Goal: Transaction & Acquisition: Book appointment/travel/reservation

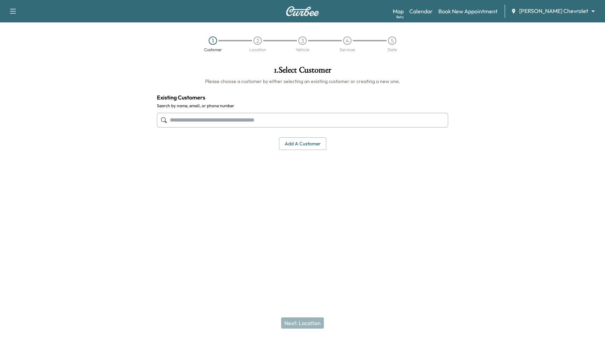
click at [575, 10] on body "Support Log Out Map Beta Calendar Book New Appointment Copeland Chevrolet *****…" at bounding box center [302, 168] width 605 height 337
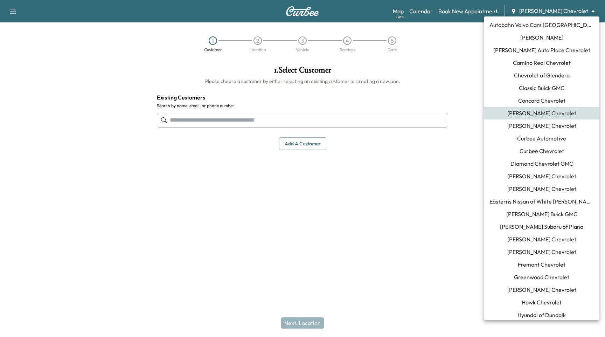
scroll to position [53, 0]
click at [556, 224] on span "[PERSON_NAME] Subaru of Plano" at bounding box center [541, 225] width 83 height 8
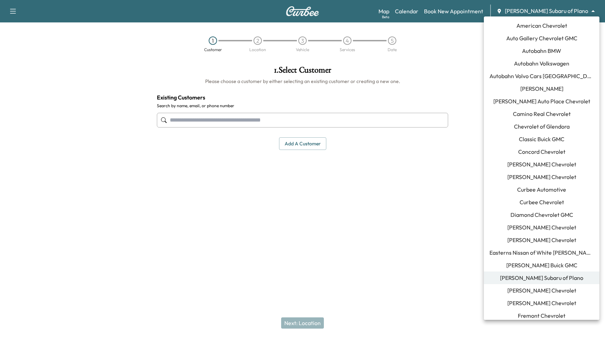
click at [567, 12] on body "Support Log Out Map Beta Calendar Book New Appointment Ewing Subaru of Plano **…" at bounding box center [302, 168] width 605 height 337
click at [542, 267] on span "[PERSON_NAME] Buick GMC" at bounding box center [542, 265] width 71 height 8
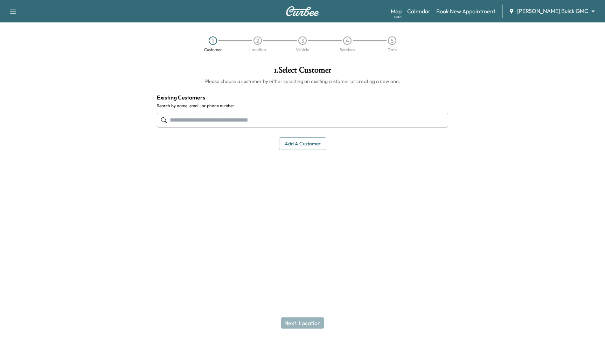
click at [446, 17] on div "Map Beta Calendar Book New Appointment Ewing Buick GMC ******** ​" at bounding box center [495, 11] width 209 height 13
click at [431, 14] on link "Calendar" at bounding box center [418, 11] width 23 height 8
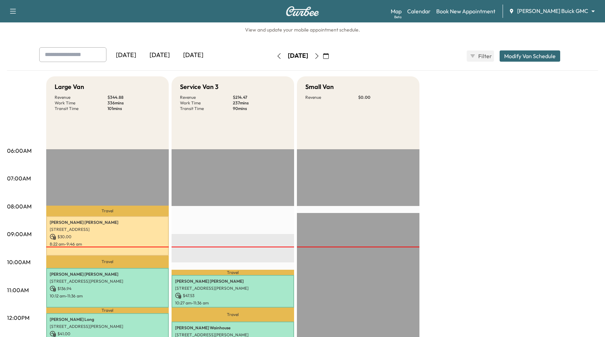
scroll to position [14, 0]
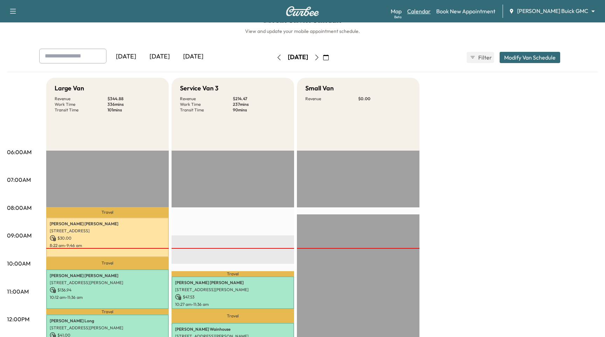
click at [431, 11] on link "Calendar" at bounding box center [418, 11] width 23 height 8
click at [511, 56] on button "Modify Van Schedule" at bounding box center [530, 57] width 61 height 11
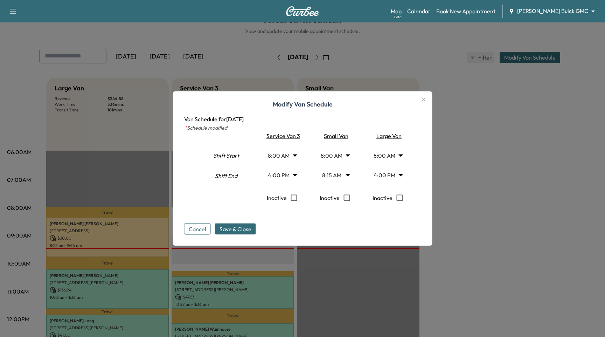
click at [526, 172] on div at bounding box center [302, 168] width 605 height 337
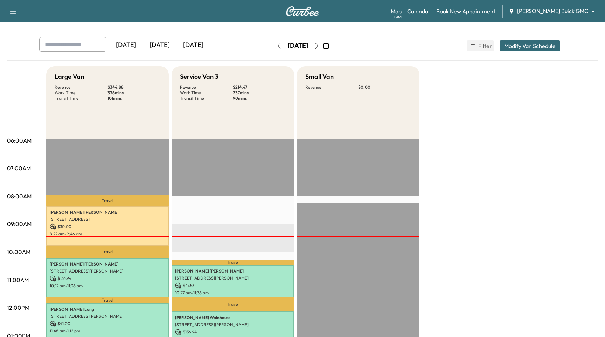
scroll to position [11, 0]
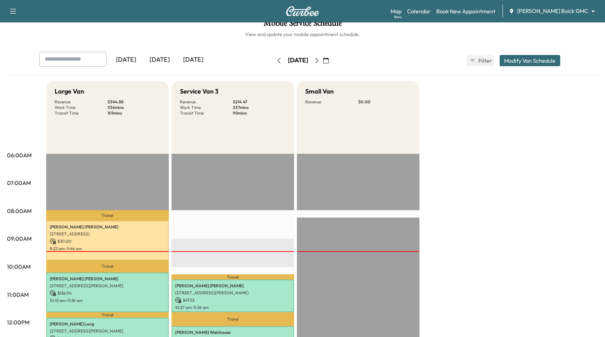
click at [320, 61] on icon "button" at bounding box center [317, 61] width 6 height 6
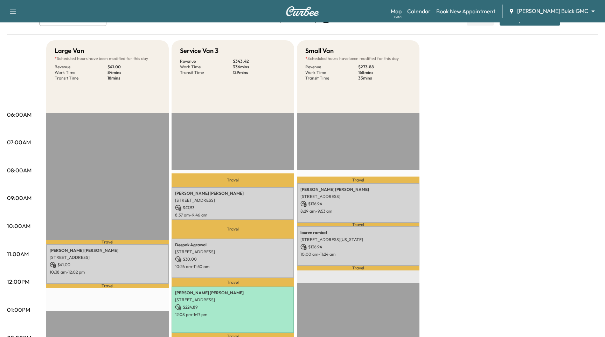
scroll to position [52, 0]
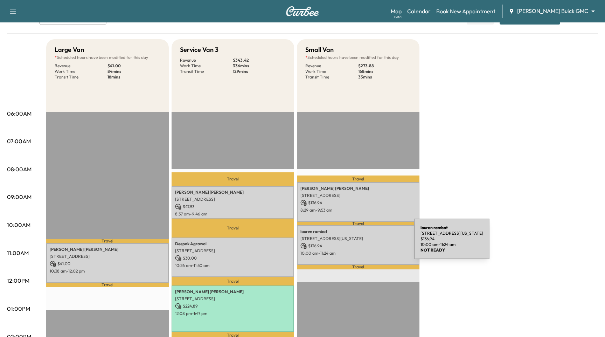
click at [362, 243] on p "$ 136.94" at bounding box center [359, 246] width 116 height 6
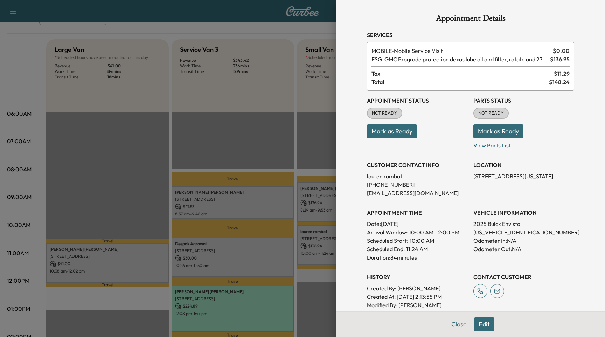
click at [248, 131] on div at bounding box center [302, 168] width 605 height 337
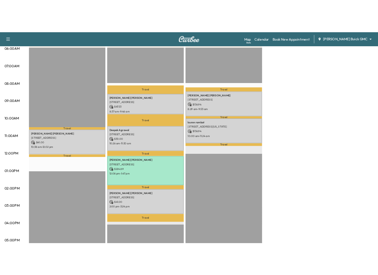
scroll to position [142, 0]
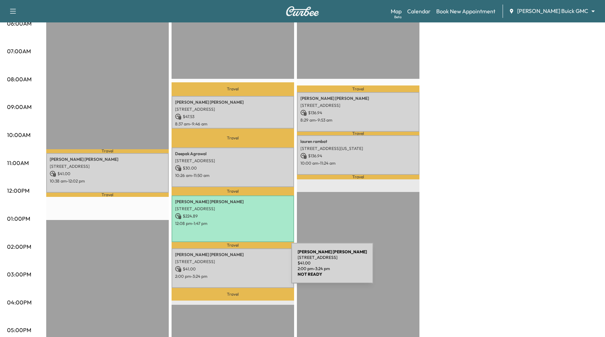
click at [238, 269] on p "$ 41.00" at bounding box center [233, 269] width 116 height 6
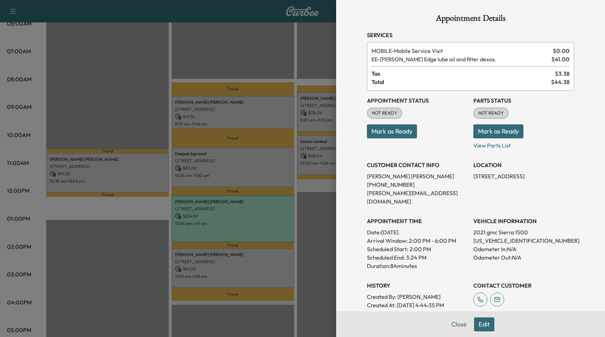
click at [238, 268] on div at bounding box center [302, 168] width 605 height 337
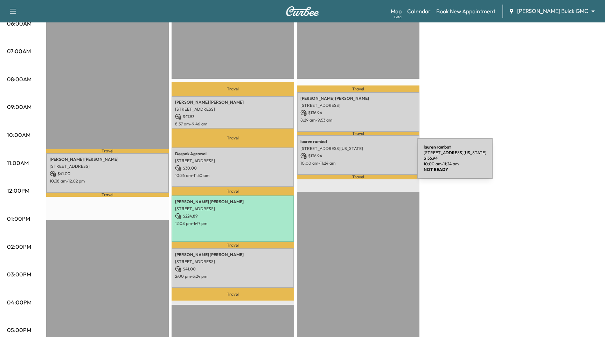
click at [365, 163] on p "10:00 am - 11:24 am" at bounding box center [359, 163] width 116 height 6
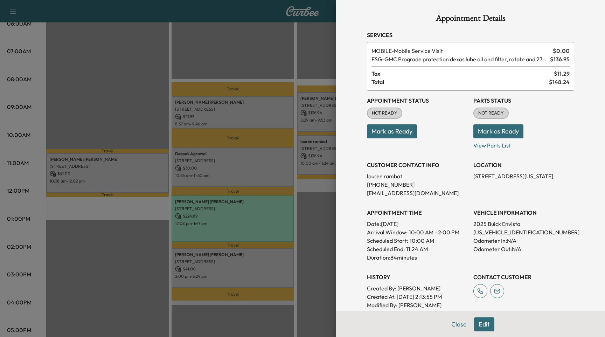
click at [328, 159] on div at bounding box center [302, 168] width 605 height 337
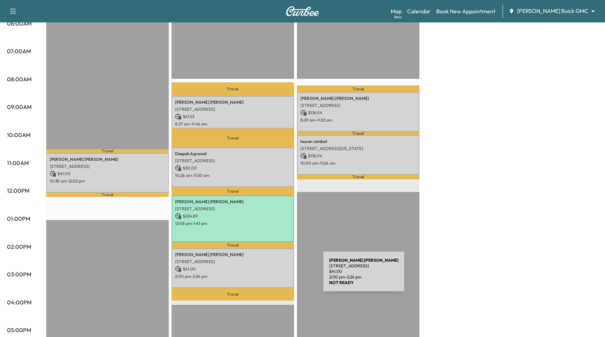
click at [270, 275] on p "2:00 pm - 3:24 pm" at bounding box center [233, 277] width 116 height 6
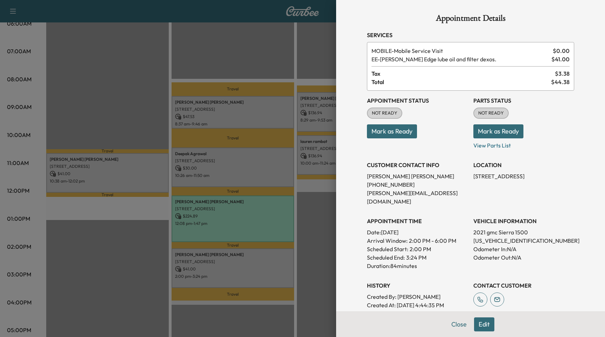
click at [263, 260] on div at bounding box center [302, 168] width 605 height 337
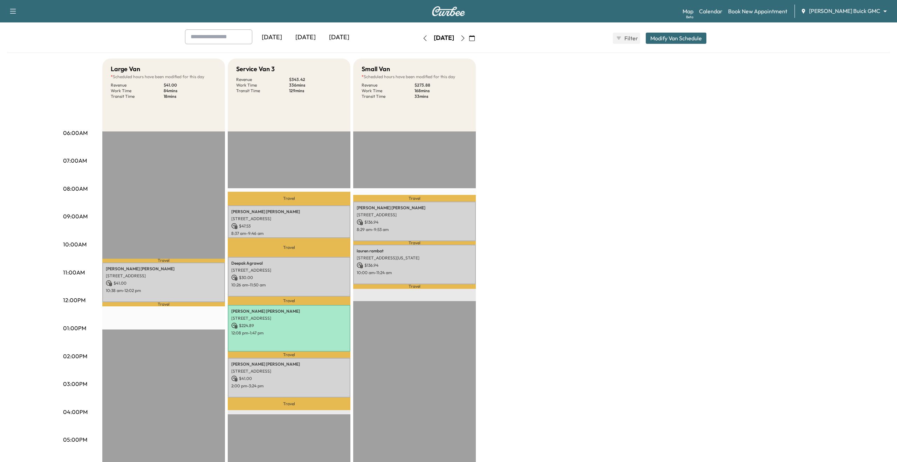
scroll to position [0, 0]
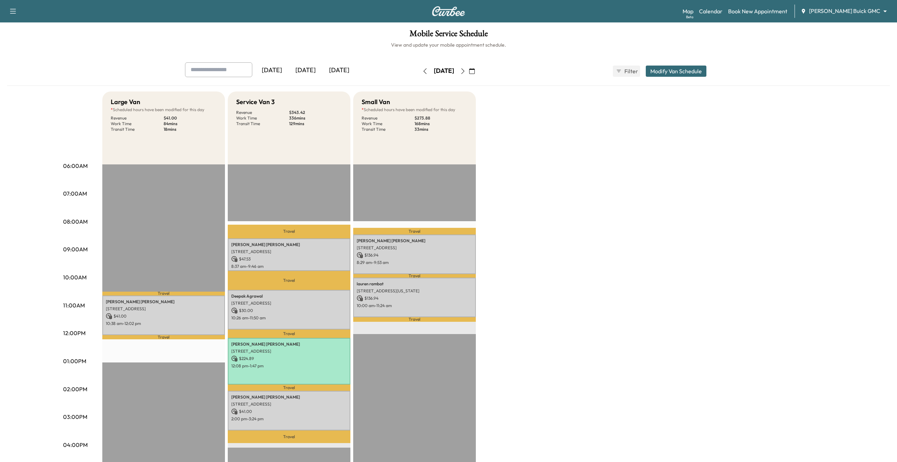
click at [466, 72] on icon "button" at bounding box center [463, 71] width 6 height 6
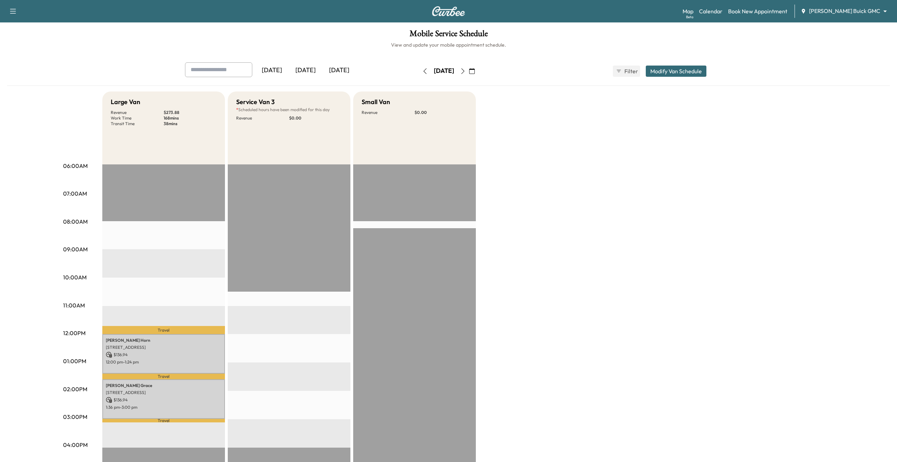
click at [469, 72] on button "button" at bounding box center [463, 71] width 12 height 11
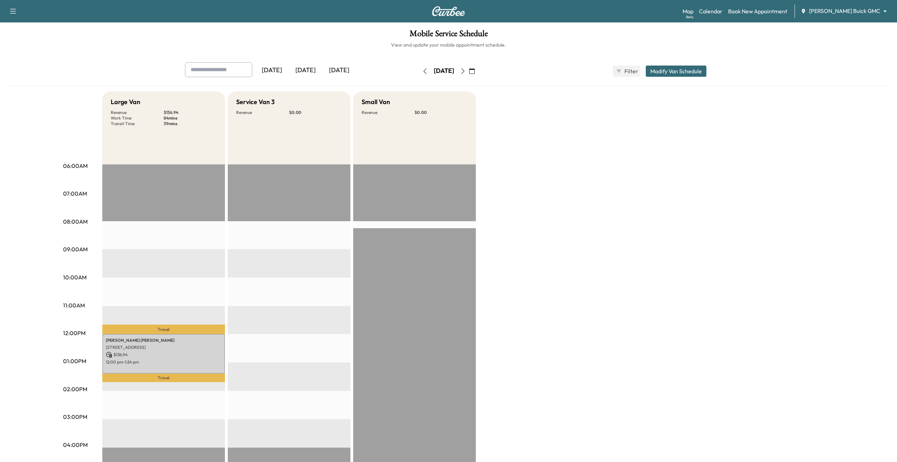
click at [466, 72] on icon "button" at bounding box center [463, 71] width 6 height 6
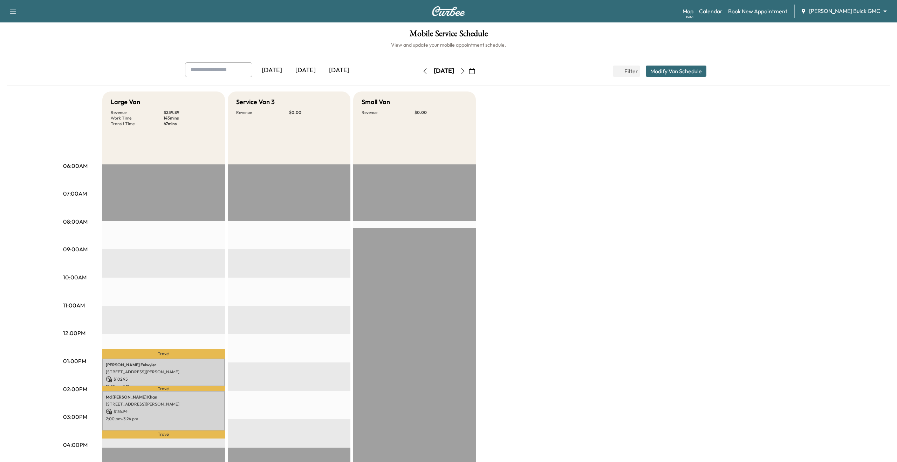
click at [422, 71] on icon "button" at bounding box center [425, 71] width 6 height 6
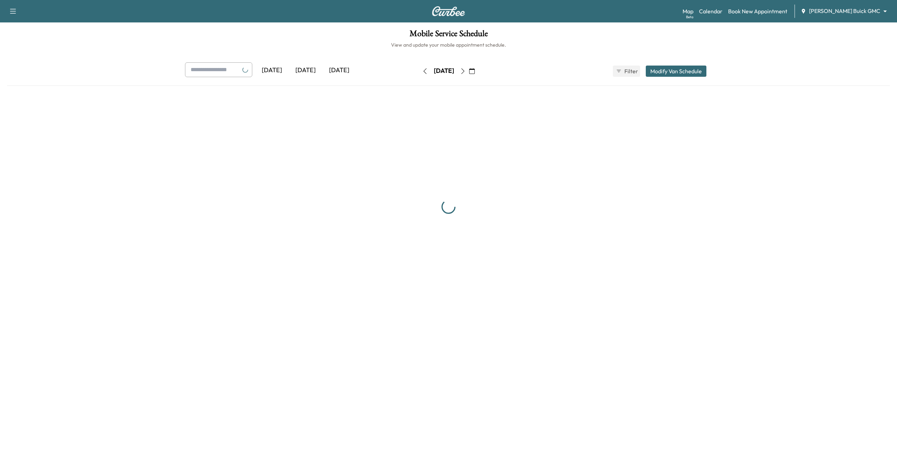
click at [419, 71] on button "button" at bounding box center [425, 71] width 12 height 11
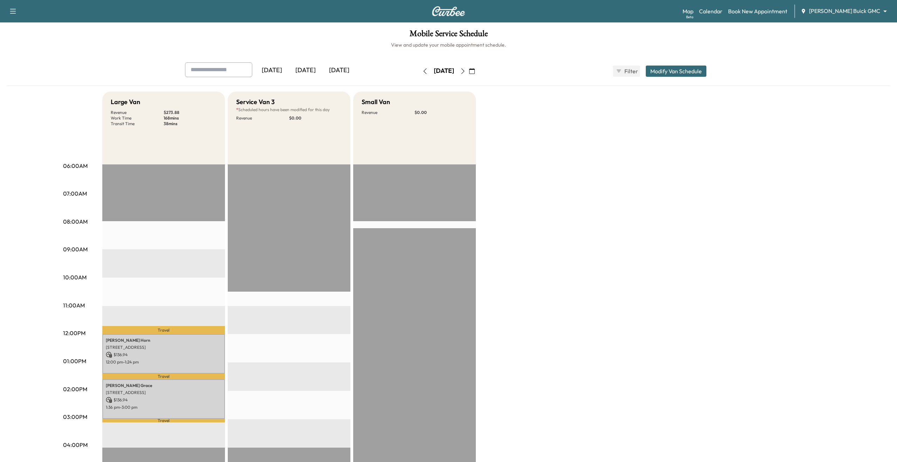
click at [422, 69] on icon "button" at bounding box center [425, 71] width 6 height 6
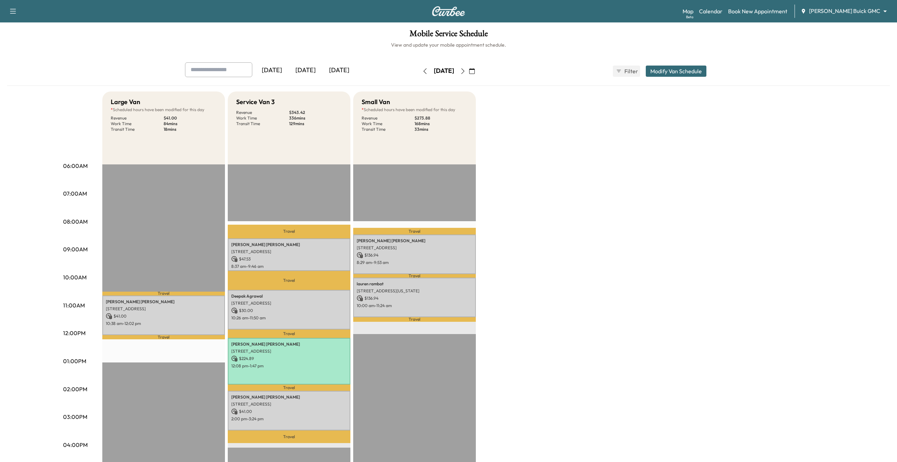
click at [605, 11] on body "Support Log Out Map Beta Calendar Book New Appointment Ewing Buick GMC ********…" at bounding box center [448, 231] width 897 height 462
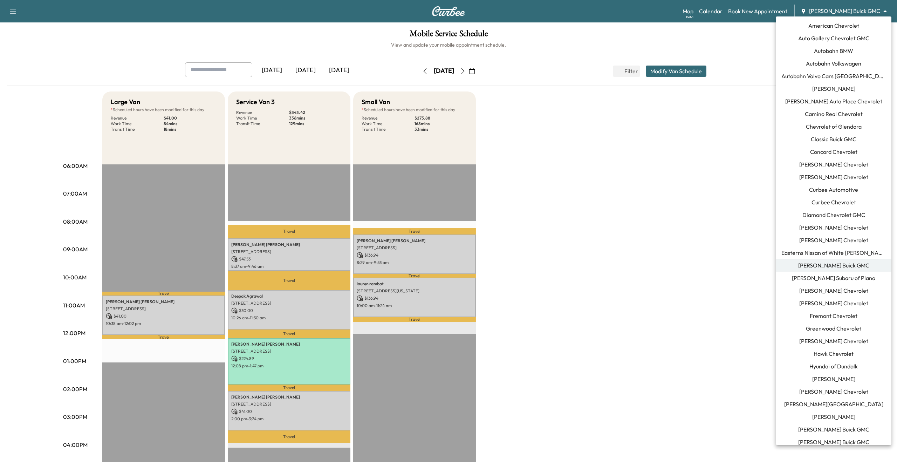
click at [605, 164] on span "[PERSON_NAME] Chevrolet" at bounding box center [833, 164] width 69 height 8
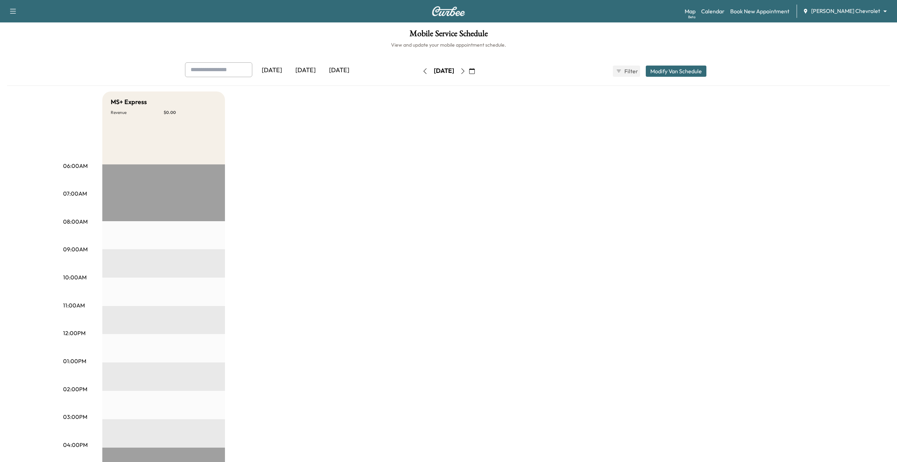
click at [605, 13] on body "Support Log Out Map Beta Calendar Book New Appointment Copeland Chevrolet *****…" at bounding box center [448, 231] width 897 height 462
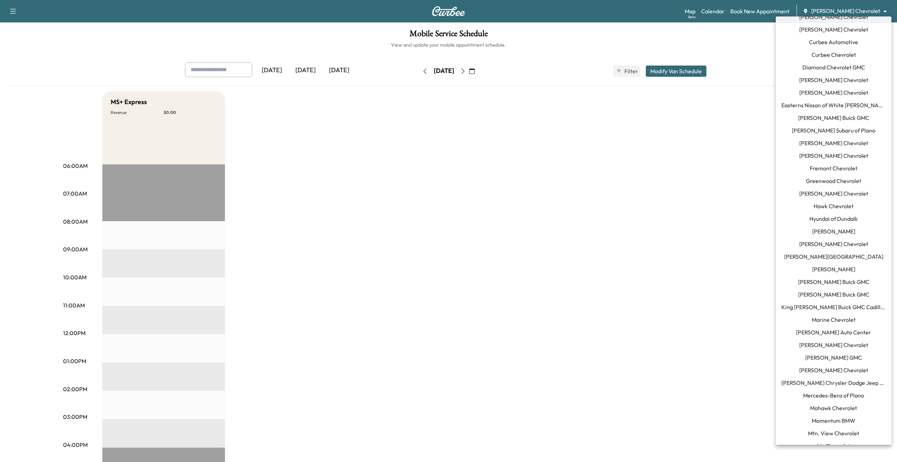
scroll to position [152, 0]
click at [605, 337] on span "Mercedes-Benz of Plano" at bounding box center [833, 390] width 61 height 8
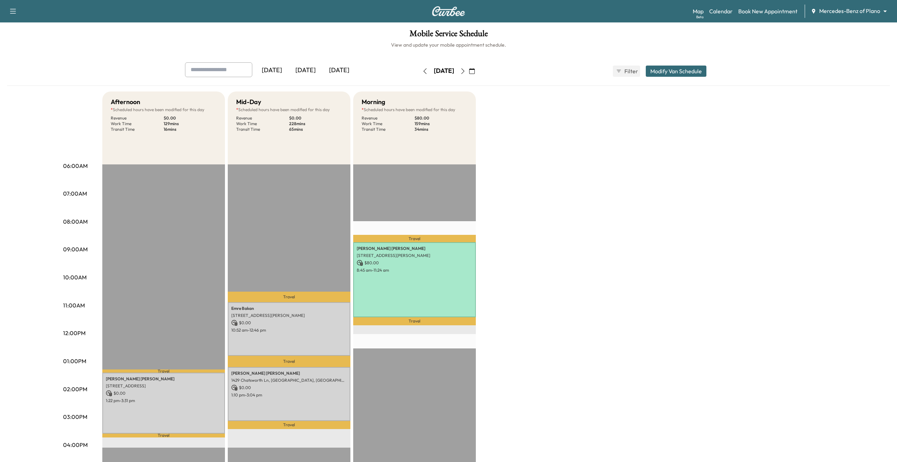
click at [466, 69] on icon "button" at bounding box center [463, 71] width 6 height 6
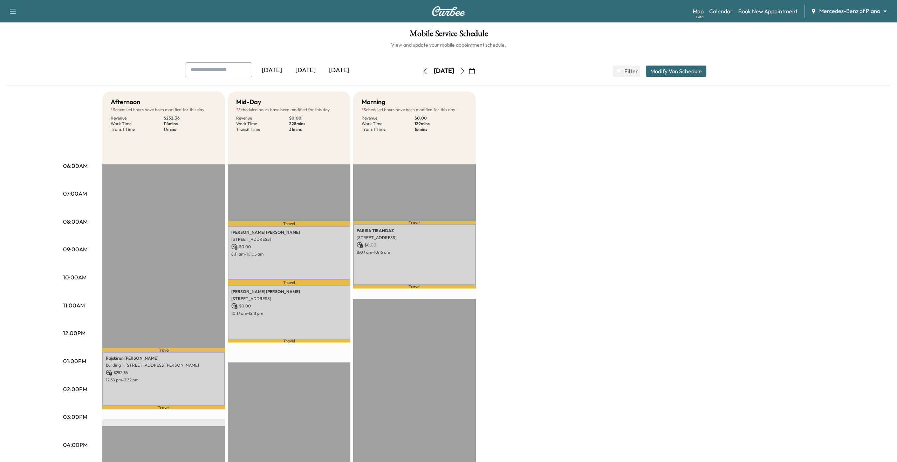
click at [469, 69] on button "button" at bounding box center [463, 71] width 12 height 11
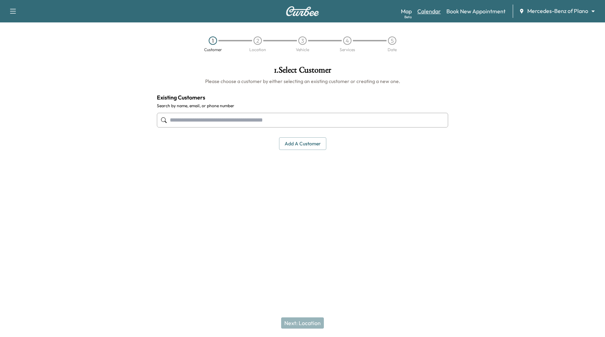
click at [433, 14] on link "Calendar" at bounding box center [429, 11] width 23 height 8
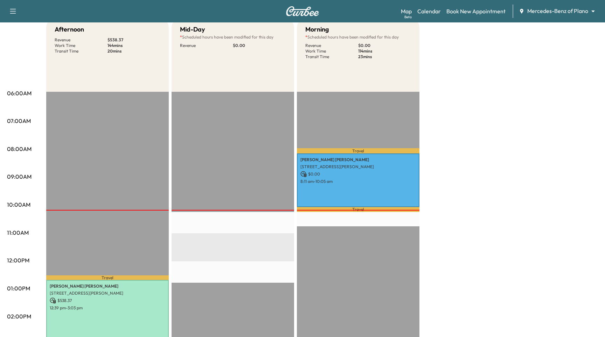
scroll to position [37, 0]
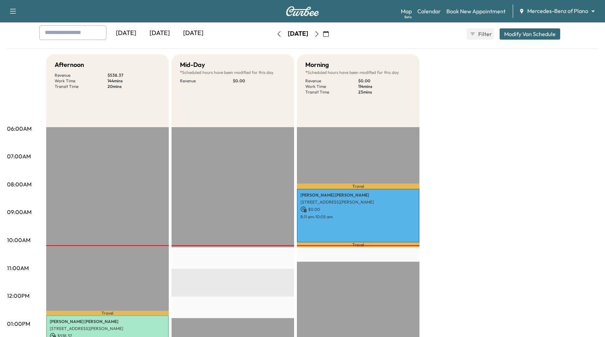
click at [63, 36] on input "text" at bounding box center [72, 32] width 67 height 15
type input "****"
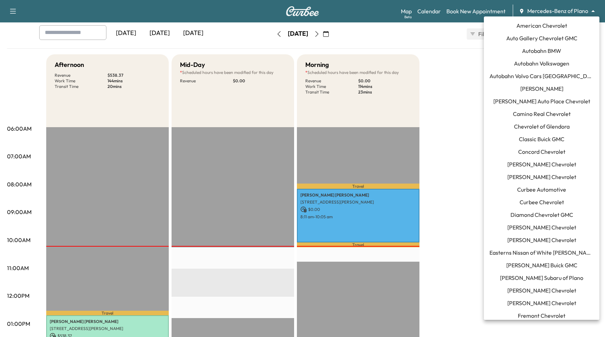
click at [549, 13] on body "Support Log Out Map Beta Calendar Book New Appointment Mercedes-Benz of Plano *…" at bounding box center [302, 131] width 605 height 337
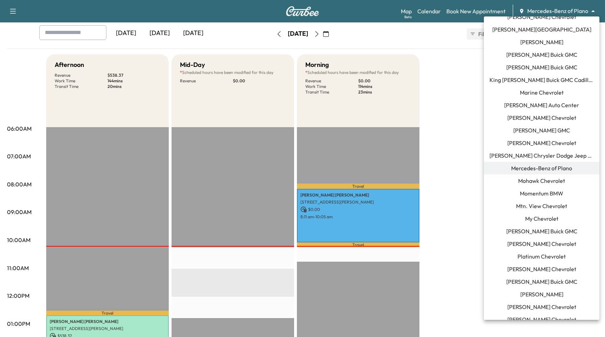
click at [550, 11] on div at bounding box center [302, 168] width 605 height 337
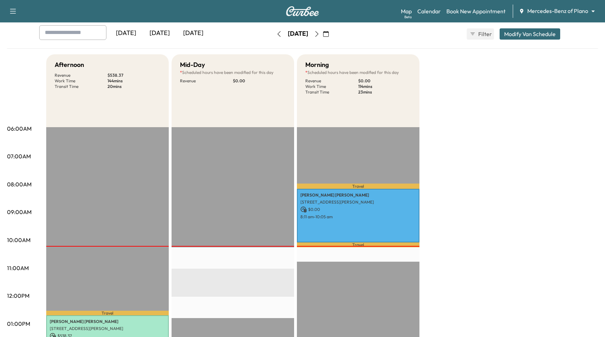
click at [553, 4] on body "Support Log Out Map Beta Calendar Book New Appointment Mercedes-Benz of Plano *…" at bounding box center [302, 131] width 605 height 337
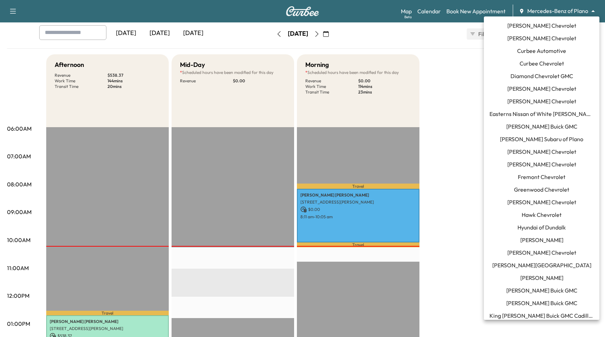
scroll to position [0, 0]
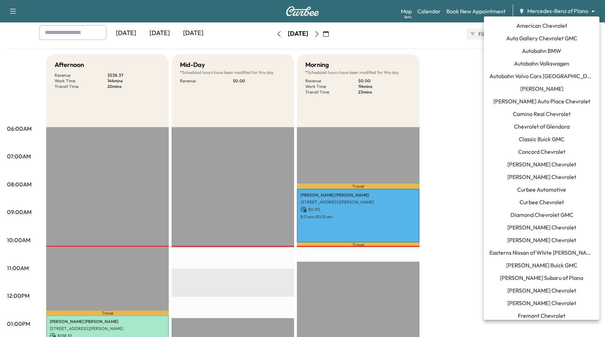
click at [549, 166] on span "[PERSON_NAME] Chevrolet" at bounding box center [542, 164] width 69 height 8
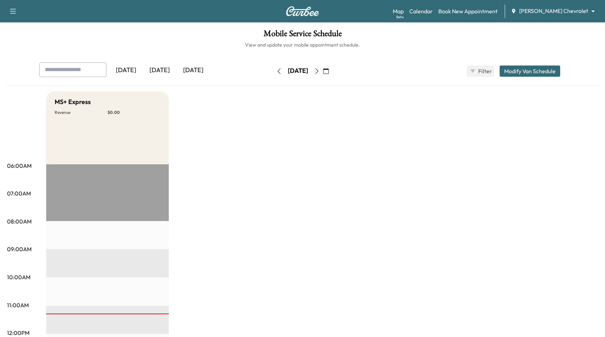
drag, startPoint x: 482, startPoint y: 12, endPoint x: 576, endPoint y: 2, distance: 94.3
click at [491, 14] on link "Book New Appointment" at bounding box center [468, 11] width 59 height 8
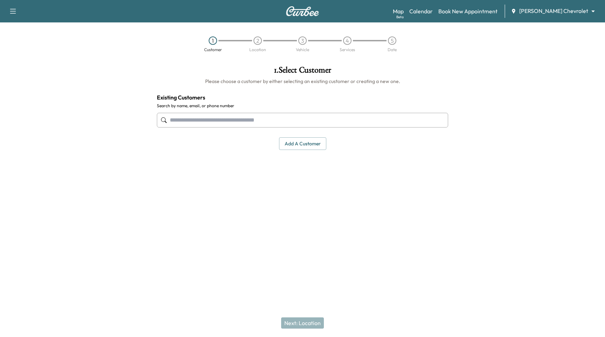
click at [250, 116] on input "text" at bounding box center [302, 120] width 291 height 15
click at [304, 146] on button "Add a customer" at bounding box center [302, 143] width 47 height 13
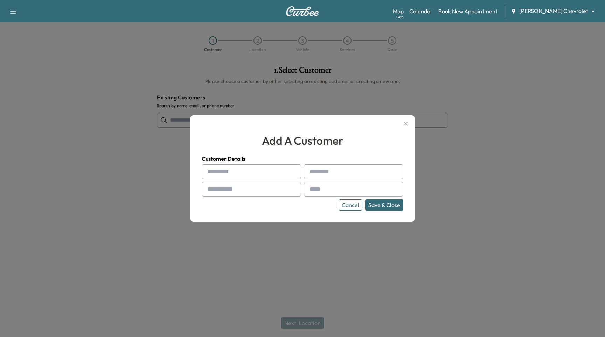
click at [405, 124] on icon "button" at bounding box center [406, 123] width 8 height 8
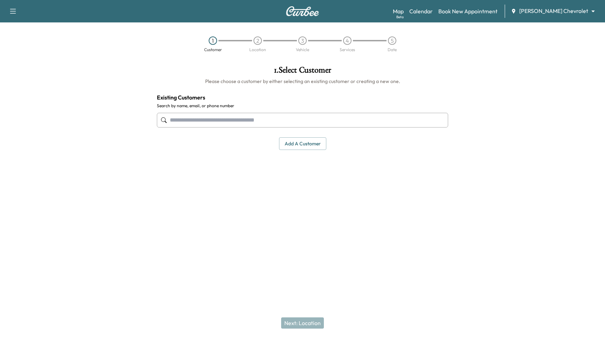
click at [375, 124] on input "text" at bounding box center [302, 120] width 291 height 15
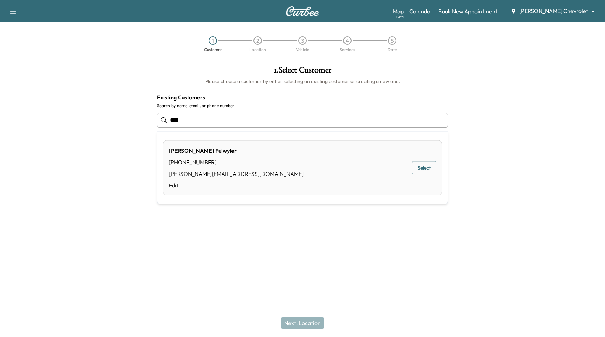
click at [427, 160] on div "[PERSON_NAME] [PHONE_NUMBER] [PERSON_NAME][EMAIL_ADDRESS][DOMAIN_NAME] Edit Sel…" at bounding box center [303, 167] width 280 height 55
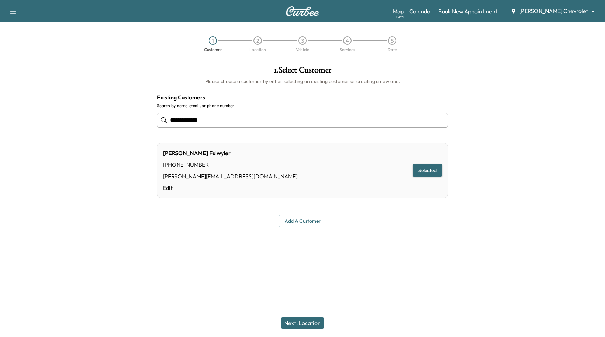
type input "**********"
click at [303, 321] on button "Next: Location" at bounding box center [302, 322] width 43 height 11
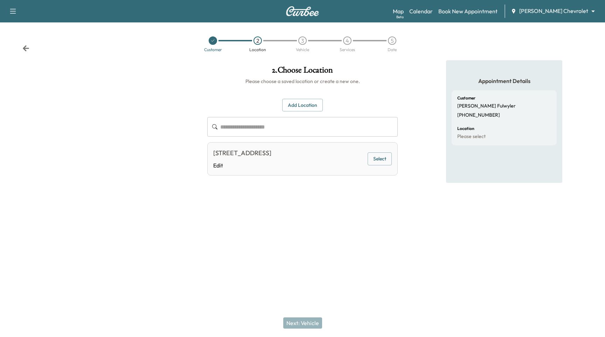
click at [378, 159] on button "Select" at bounding box center [380, 158] width 24 height 13
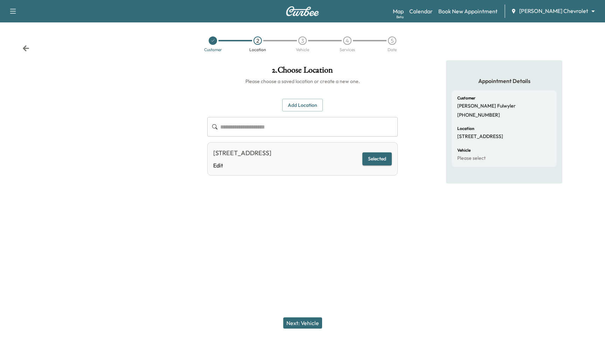
click at [310, 323] on button "Next: Vehicle" at bounding box center [302, 322] width 39 height 11
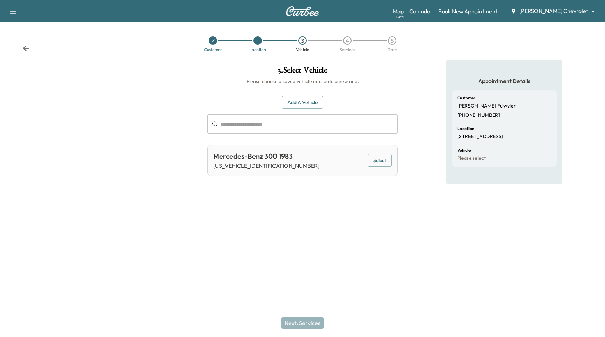
drag, startPoint x: 396, startPoint y: 169, endPoint x: 393, endPoint y: 166, distance: 4.2
click at [396, 169] on div "Mercedes-Benz 300 1983 [US_VEHICLE_IDENTIFICATION_NUMBER] Select" at bounding box center [302, 160] width 191 height 31
click at [387, 164] on button "Select" at bounding box center [380, 160] width 24 height 13
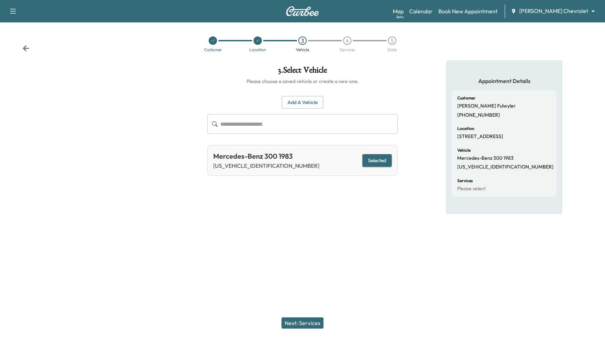
click at [309, 319] on button "Next: Services" at bounding box center [303, 322] width 42 height 11
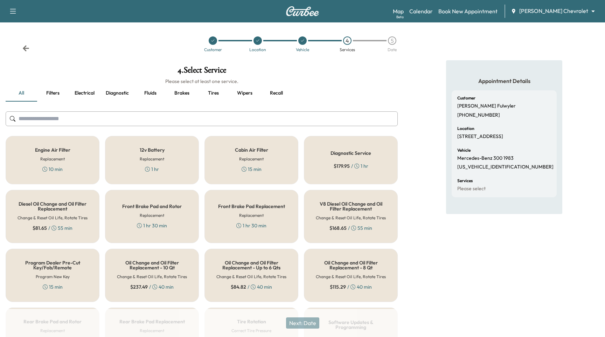
click at [73, 150] on div "Engine Air Filter Replacement 10 min" at bounding box center [53, 160] width 94 height 48
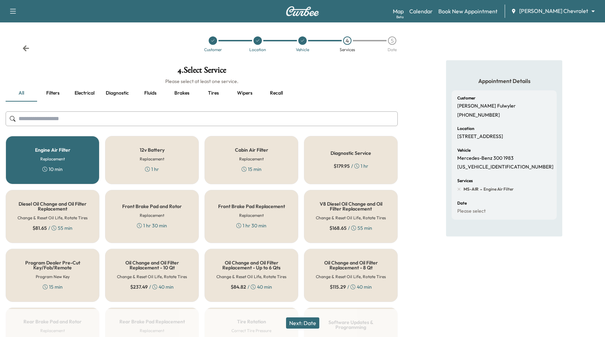
click at [304, 326] on button "Next: Date" at bounding box center [302, 322] width 33 height 11
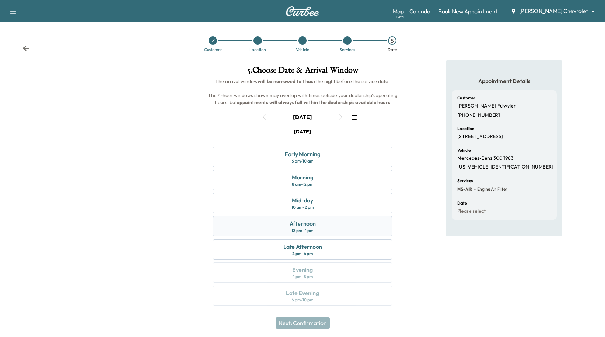
click at [341, 221] on div "Afternoon 12 pm - 4 pm" at bounding box center [302, 226] width 179 height 20
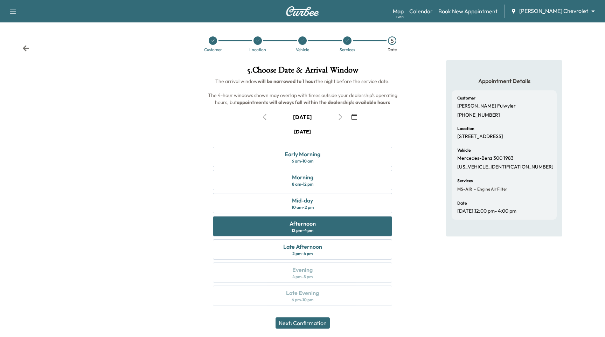
click at [316, 328] on button "Next: Confirmation" at bounding box center [303, 322] width 54 height 11
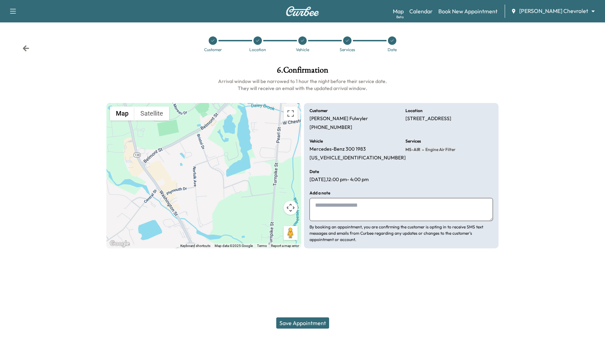
click at [299, 326] on button "Save Appointment" at bounding box center [302, 322] width 53 height 11
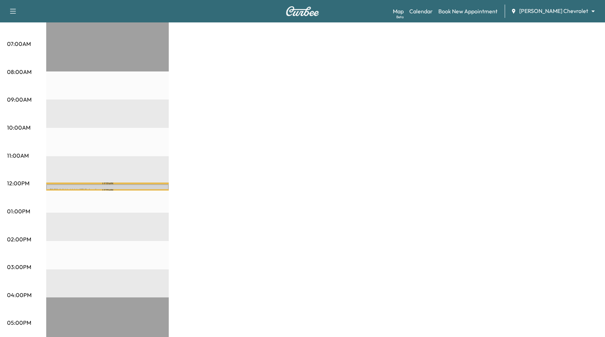
scroll to position [151, 0]
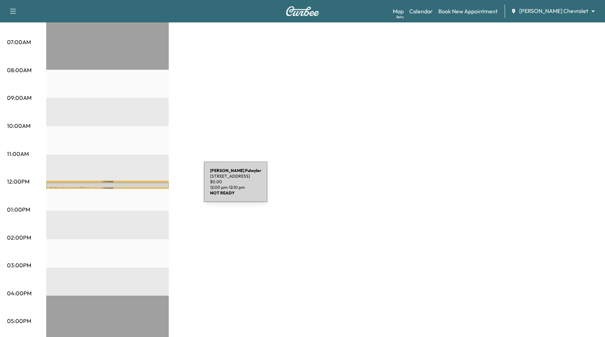
click at [151, 186] on p "[PERSON_NAME]" at bounding box center [108, 189] width 116 height 6
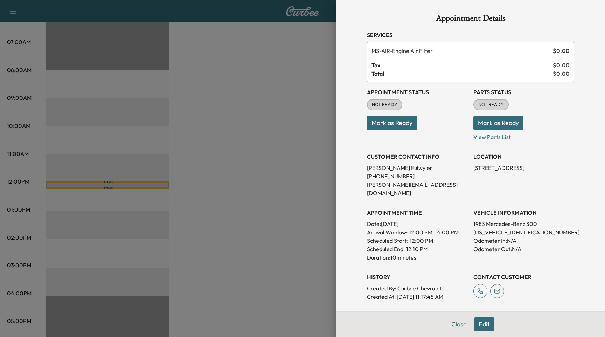
click at [485, 324] on button "Edit" at bounding box center [484, 324] width 20 height 14
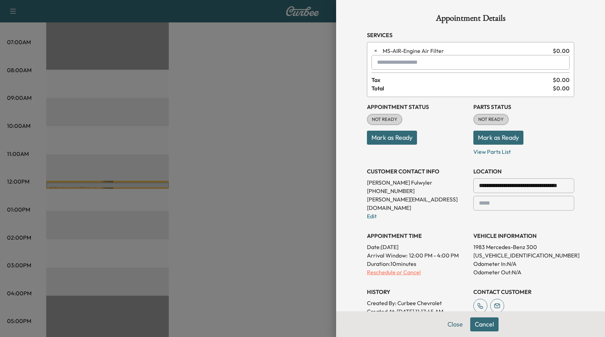
click at [399, 268] on p "Reschedule or Cancel" at bounding box center [417, 272] width 101 height 8
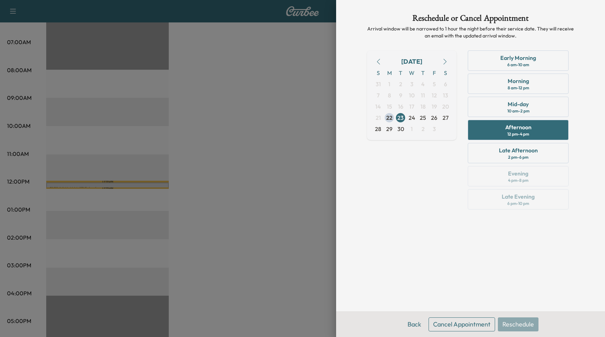
click at [459, 326] on button "Cancel Appointment" at bounding box center [462, 324] width 67 height 14
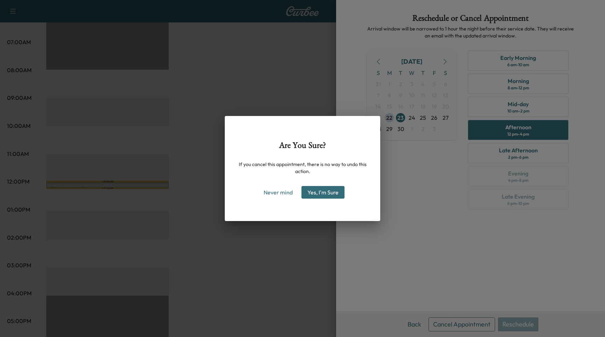
click at [330, 194] on button "Yes, I'm Sure" at bounding box center [323, 192] width 43 height 13
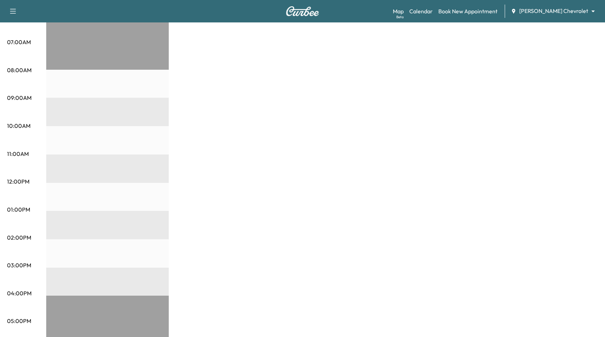
scroll to position [137, 0]
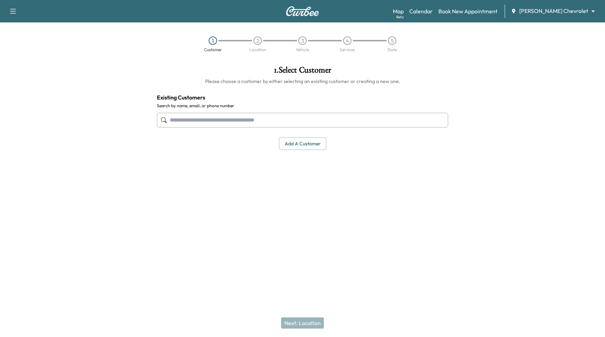
click at [375, 123] on input "text" at bounding box center [302, 120] width 291 height 15
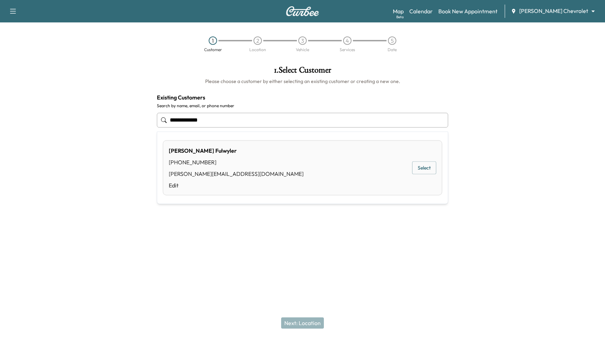
click at [429, 168] on button "Select" at bounding box center [424, 168] width 24 height 13
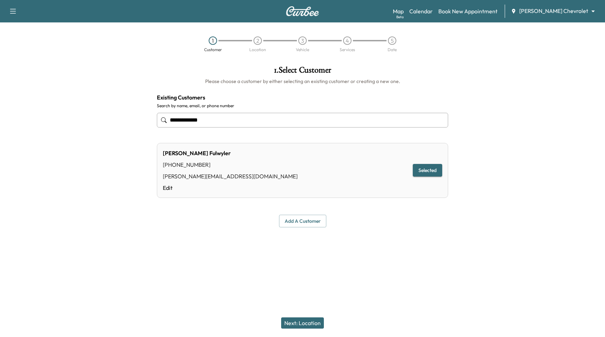
type input "**********"
click at [314, 324] on button "Next: Location" at bounding box center [302, 322] width 43 height 11
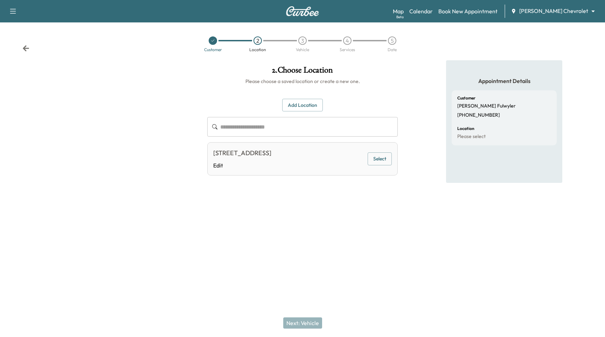
click at [382, 164] on button "Select" at bounding box center [380, 158] width 24 height 13
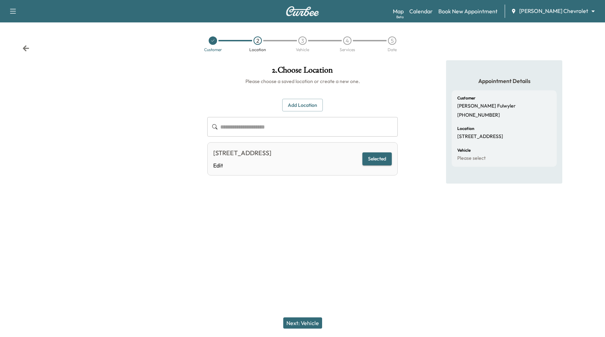
click at [308, 323] on button "Next: Vehicle" at bounding box center [302, 322] width 39 height 11
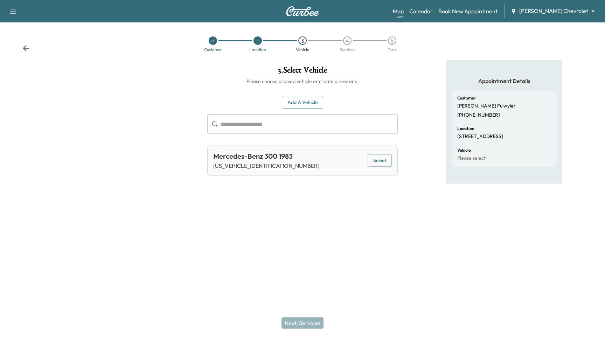
click at [381, 165] on button "Select" at bounding box center [380, 160] width 24 height 13
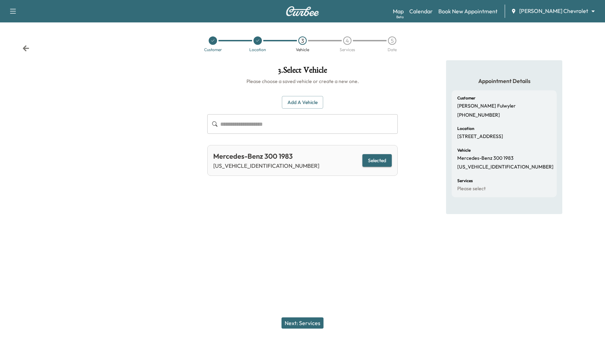
click at [312, 332] on div "Next: Services" at bounding box center [302, 323] width 605 height 28
click at [315, 324] on button "Next: Services" at bounding box center [303, 322] width 42 height 11
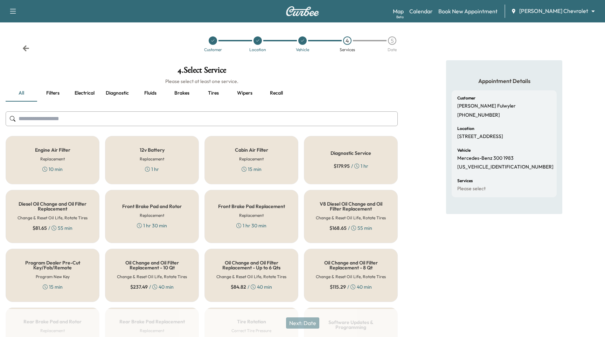
drag, startPoint x: 263, startPoint y: 157, endPoint x: 283, endPoint y: 197, distance: 44.7
click at [263, 157] on h6 "Replacement" at bounding box center [251, 159] width 25 height 6
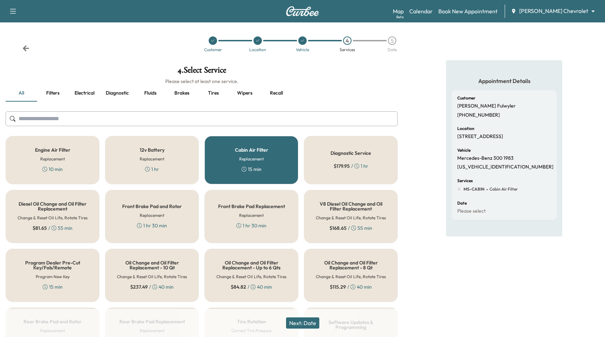
click at [310, 323] on button "Next: Date" at bounding box center [302, 322] width 33 height 11
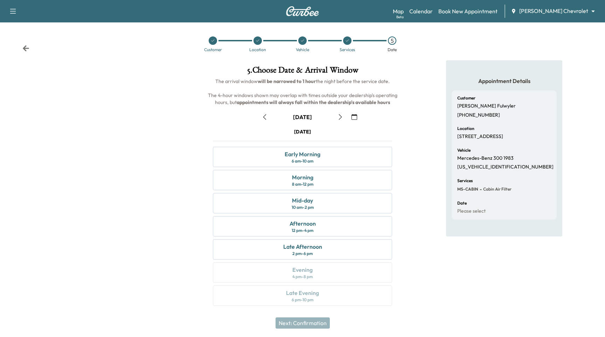
click at [355, 115] on icon "button" at bounding box center [355, 117] width 6 height 6
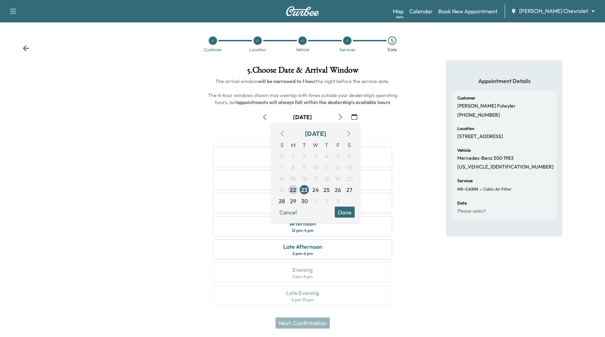
drag, startPoint x: 349, startPoint y: 131, endPoint x: 343, endPoint y: 140, distance: 10.7
click at [350, 131] on icon "button" at bounding box center [349, 134] width 6 height 6
click at [316, 164] on span "8" at bounding box center [315, 167] width 3 height 8
click at [346, 209] on button "Done" at bounding box center [345, 212] width 20 height 11
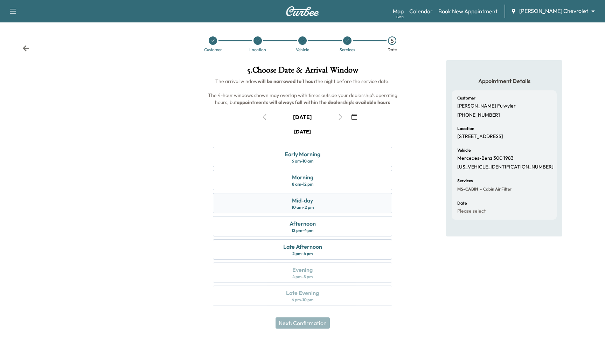
click at [325, 199] on div "Mid-day 10 am - 2 pm" at bounding box center [302, 203] width 179 height 20
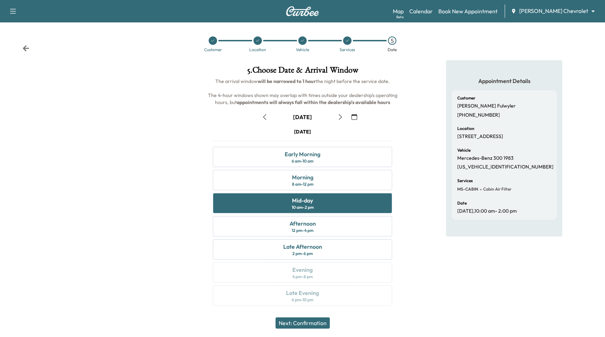
click at [289, 325] on button "Next: Confirmation" at bounding box center [303, 322] width 54 height 11
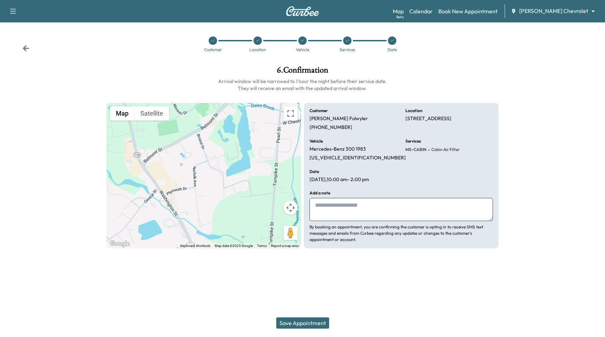
drag, startPoint x: 306, startPoint y: 321, endPoint x: 309, endPoint y: 316, distance: 5.6
click at [306, 321] on button "Save Appointment" at bounding box center [302, 322] width 53 height 11
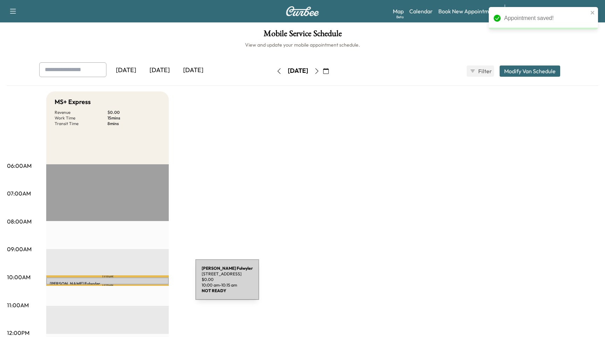
click at [143, 284] on p "[PERSON_NAME]" at bounding box center [108, 284] width 116 height 6
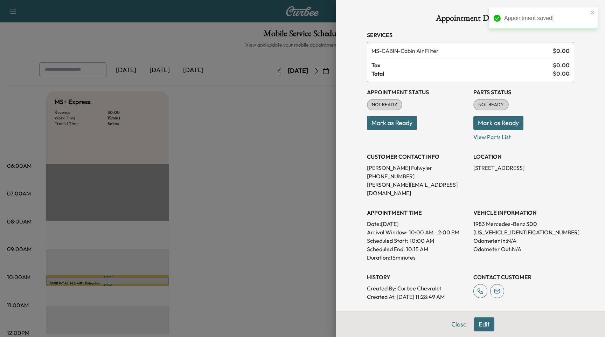
click at [489, 330] on button "Edit" at bounding box center [484, 324] width 20 height 14
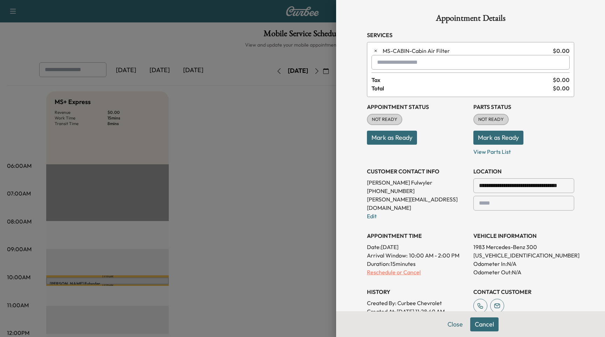
click at [403, 268] on p "Reschedule or Cancel" at bounding box center [417, 272] width 101 height 8
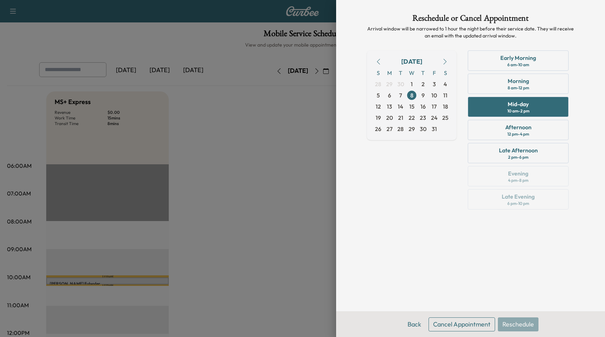
click at [452, 324] on button "Cancel Appointment" at bounding box center [462, 324] width 67 height 14
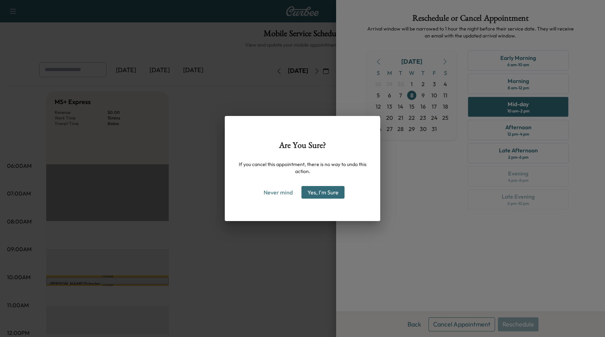
click at [333, 193] on button "Yes, I'm Sure" at bounding box center [323, 192] width 43 height 13
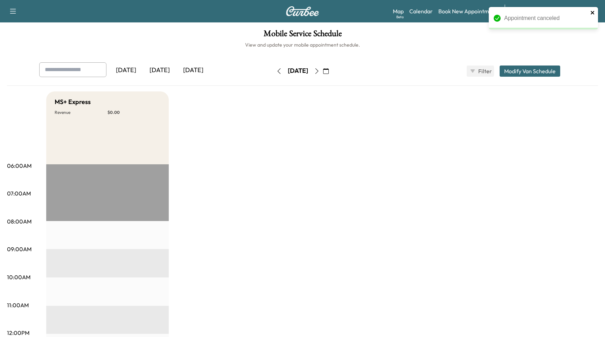
click at [594, 13] on icon "close" at bounding box center [593, 13] width 4 height 4
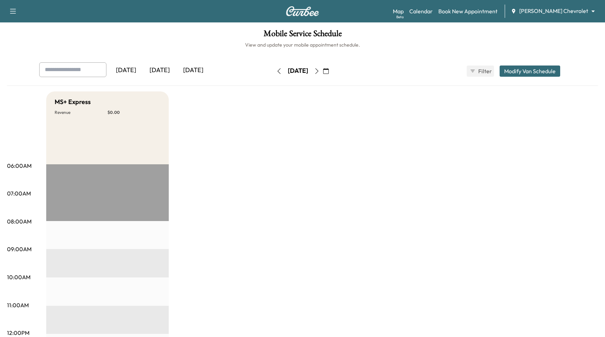
click at [553, 5] on div "Appointment canceled Support Log Out Map Beta Calendar Book New Appointment Cop…" at bounding box center [302, 168] width 605 height 337
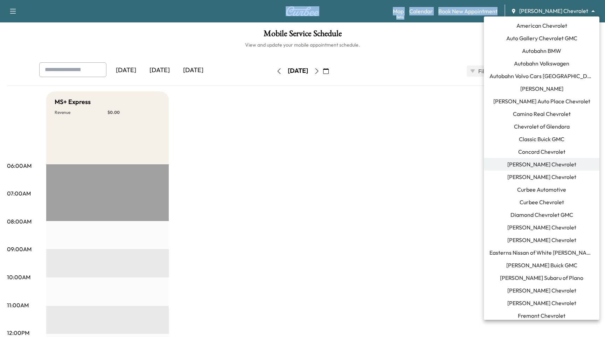
click at [554, 9] on body "Support Log Out Map Beta Calendar Book New Appointment Copeland Chevrolet *****…" at bounding box center [302, 168] width 605 height 337
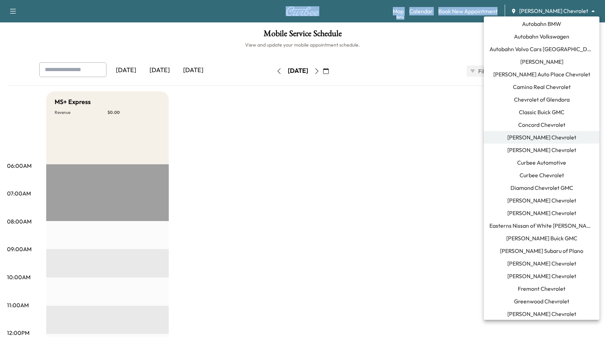
scroll to position [140, 0]
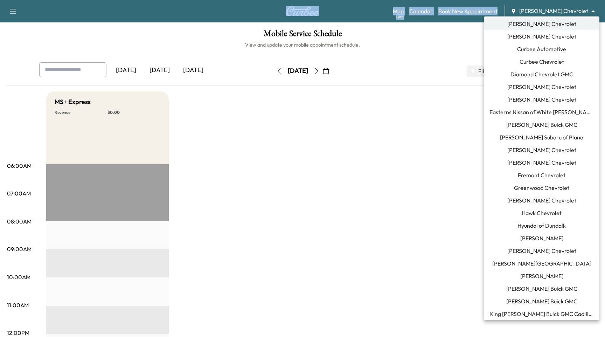
click at [527, 314] on span "King [PERSON_NAME] Buick GMC Cadillac" at bounding box center [542, 314] width 104 height 8
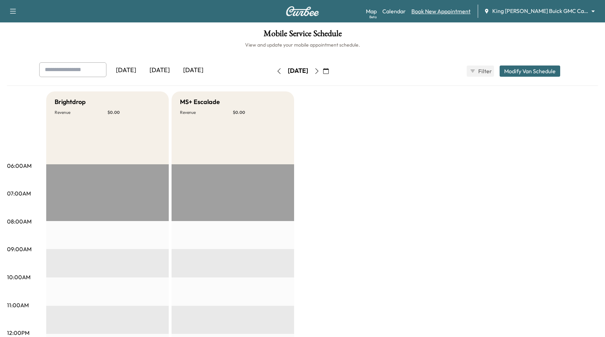
click at [461, 12] on link "Book New Appointment" at bounding box center [441, 11] width 59 height 8
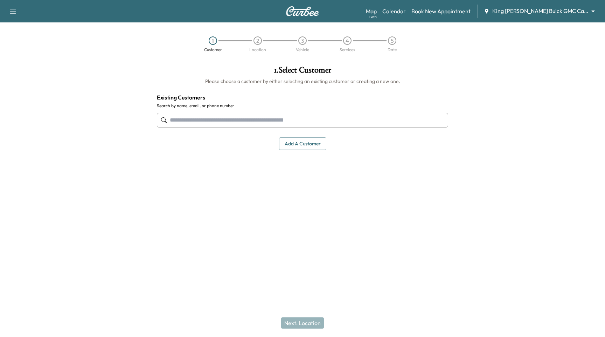
click at [214, 120] on input "text" at bounding box center [302, 120] width 291 height 15
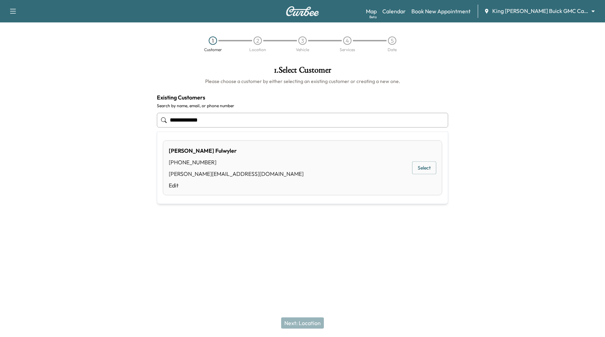
click at [284, 156] on div "[PERSON_NAME] [PHONE_NUMBER] [PERSON_NAME][EMAIL_ADDRESS][DOMAIN_NAME] Edit Sel…" at bounding box center [303, 167] width 280 height 55
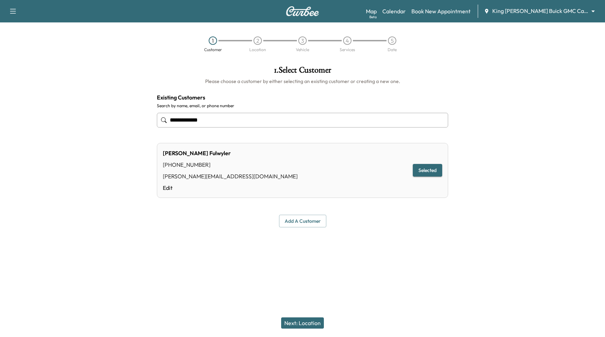
type input "**********"
click at [289, 325] on button "Next: Location" at bounding box center [302, 322] width 43 height 11
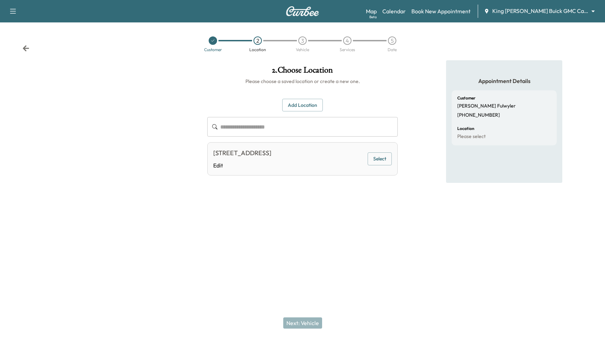
click at [299, 148] on div "7 Short Ct, Nesconset, NY 11767, USA Edit Select" at bounding box center [302, 158] width 191 height 33
click at [272, 161] on div "7 Short Ct, Nesconset, NY 11767, USA Edit" at bounding box center [242, 158] width 58 height 21
click at [378, 158] on button "Select" at bounding box center [380, 158] width 24 height 13
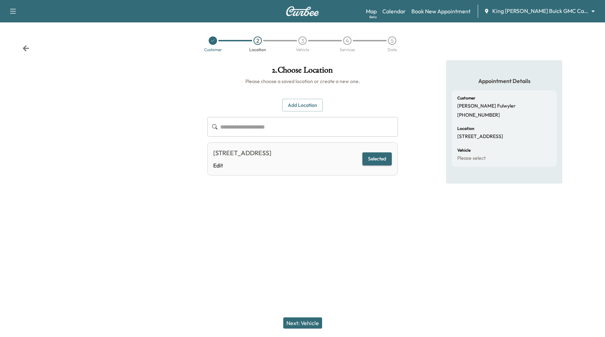
drag, startPoint x: 308, startPoint y: 324, endPoint x: 313, endPoint y: 307, distance: 17.5
click at [308, 324] on button "Next: Vehicle" at bounding box center [302, 322] width 39 height 11
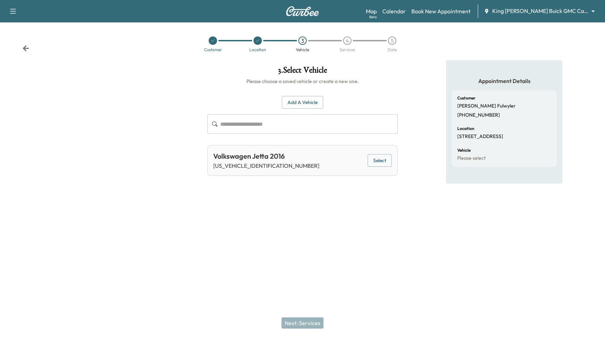
drag, startPoint x: 376, startPoint y: 157, endPoint x: 357, endPoint y: 192, distance: 38.9
click at [376, 157] on button "Select" at bounding box center [380, 160] width 24 height 13
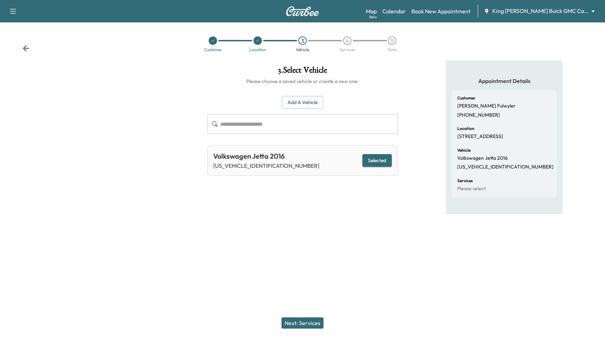
click at [304, 322] on button "Next: Services" at bounding box center [303, 322] width 42 height 11
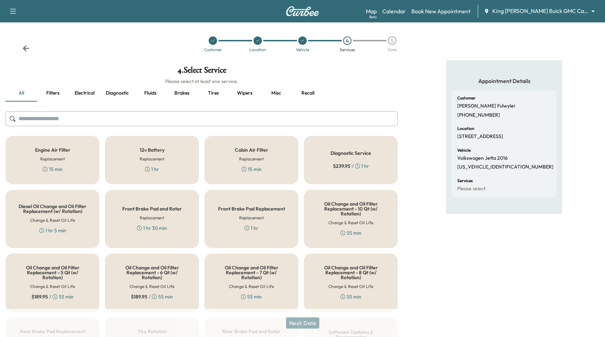
click at [148, 166] on div "1 hr" at bounding box center [152, 169] width 14 height 7
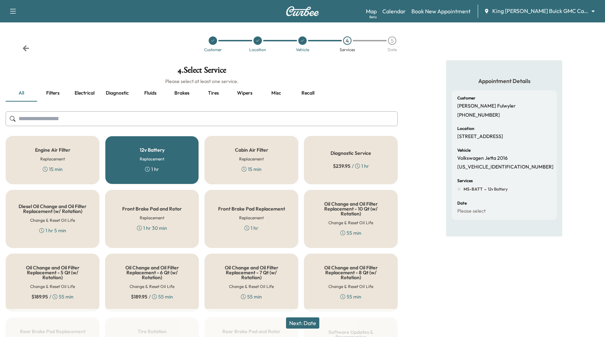
drag, startPoint x: 300, startPoint y: 323, endPoint x: 300, endPoint y: 307, distance: 16.5
click at [300, 324] on button "Next: Date" at bounding box center [302, 322] width 33 height 11
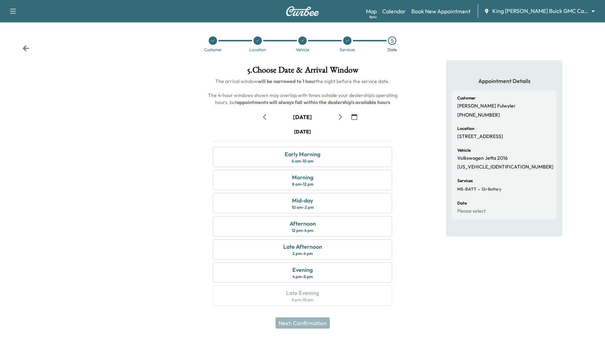
click at [356, 118] on icon "button" at bounding box center [355, 117] width 6 height 6
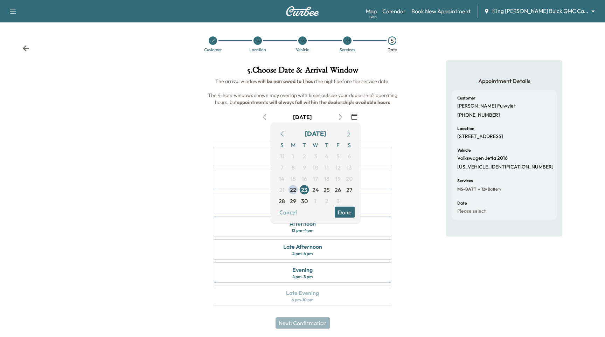
drag, startPoint x: 347, startPoint y: 133, endPoint x: 348, endPoint y: 137, distance: 3.9
click at [347, 133] on icon "button" at bounding box center [349, 134] width 6 height 6
click at [321, 191] on span "23" at bounding box center [326, 189] width 11 height 11
click at [350, 217] on button "Done" at bounding box center [345, 212] width 20 height 11
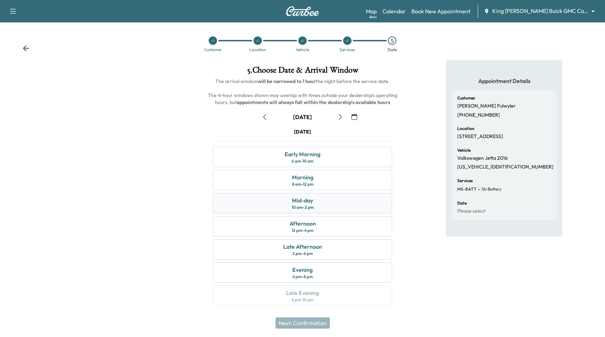
click at [325, 207] on div "Mid-day 10 am - 2 pm" at bounding box center [302, 203] width 179 height 20
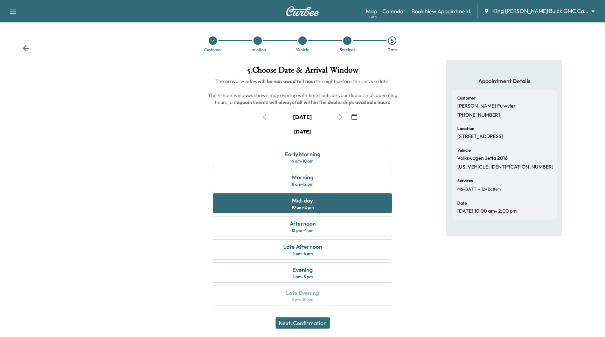
click at [315, 318] on button "Next: Confirmation" at bounding box center [303, 322] width 54 height 11
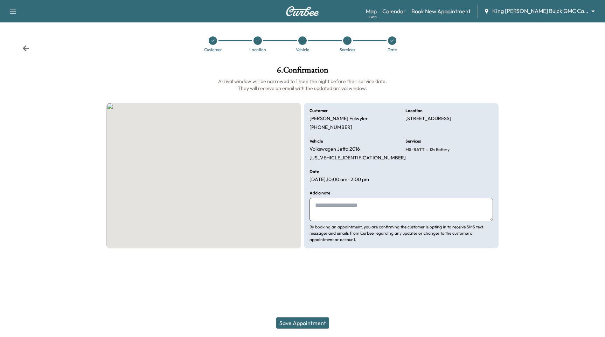
click at [320, 321] on button "Save Appointment" at bounding box center [302, 322] width 53 height 11
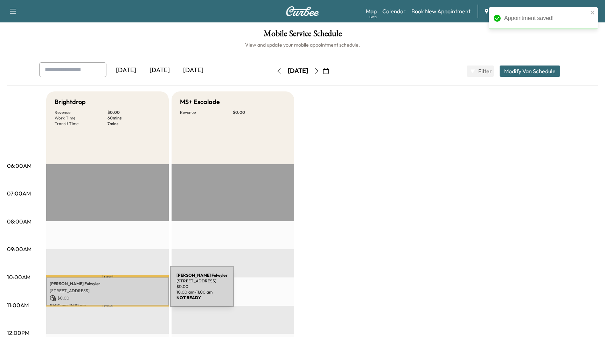
click at [118, 291] on p "7 Short Ct, Nesconset, NY 11767, USA" at bounding box center [108, 291] width 116 height 6
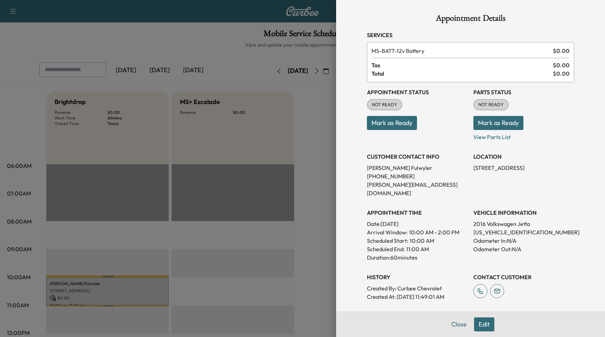
click at [486, 324] on button "Edit" at bounding box center [484, 324] width 20 height 14
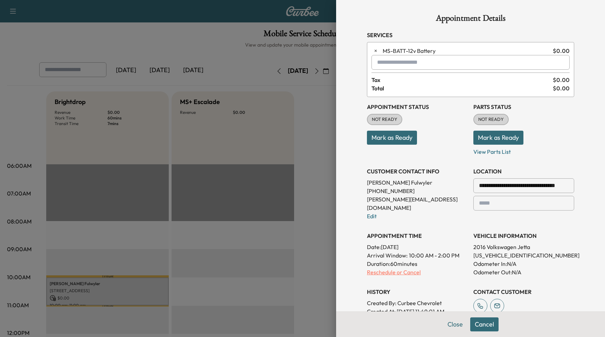
click at [408, 268] on p "Reschedule or Cancel" at bounding box center [417, 272] width 101 height 8
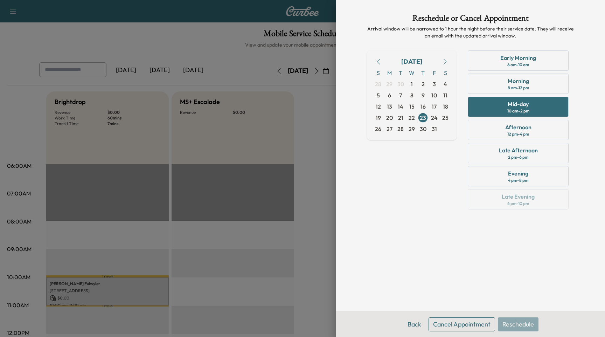
click at [476, 326] on button "Cancel Appointment" at bounding box center [462, 324] width 67 height 14
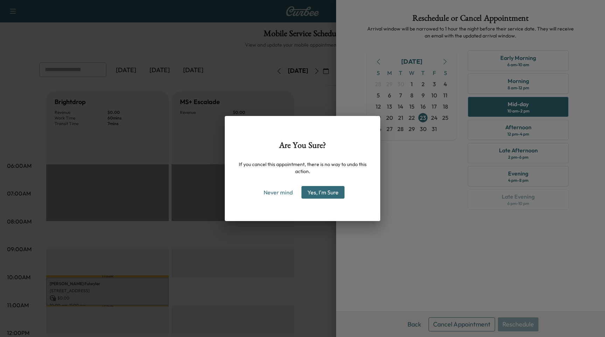
click at [320, 191] on button "Yes, I'm Sure" at bounding box center [323, 192] width 43 height 13
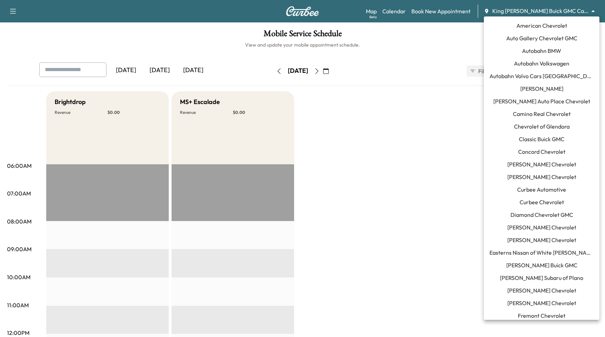
click at [538, 12] on body "Support Log Out Map Beta Calendar Book New Appointment King O'Rourke Buick GMC …" at bounding box center [302, 168] width 605 height 337
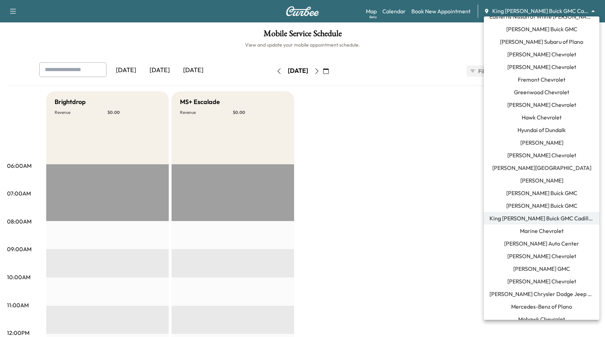
scroll to position [234, 0]
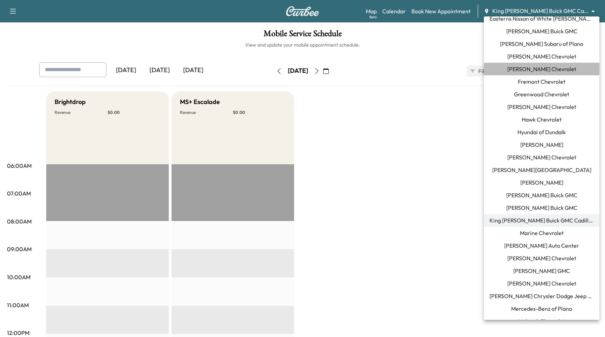
click at [548, 71] on span "[PERSON_NAME] Chevrolet" at bounding box center [542, 69] width 69 height 8
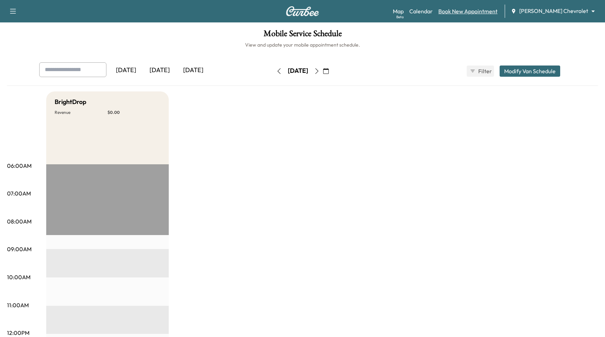
click at [488, 11] on link "Book New Appointment" at bounding box center [468, 11] width 59 height 8
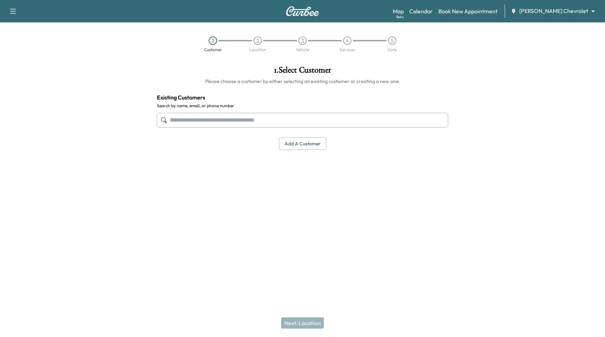
click at [284, 119] on input "text" at bounding box center [302, 120] width 291 height 15
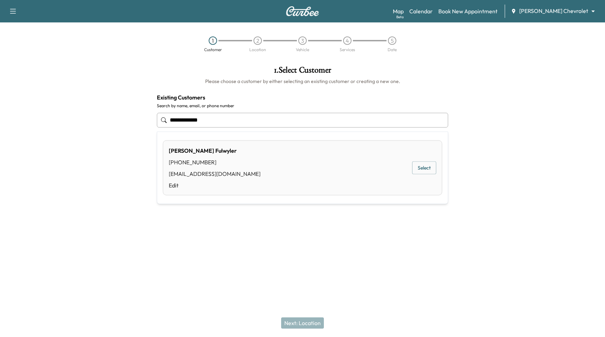
click at [432, 163] on button "Select" at bounding box center [424, 168] width 24 height 13
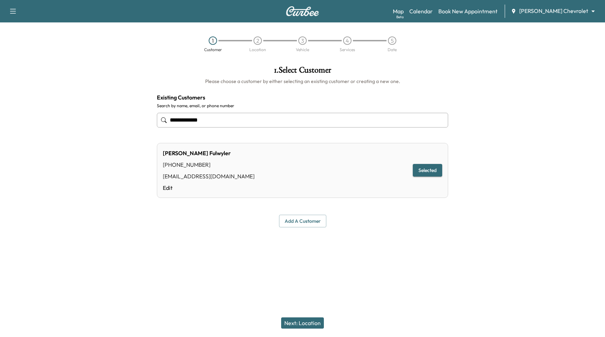
type input "**********"
click at [317, 324] on button "Next: Location" at bounding box center [302, 322] width 43 height 11
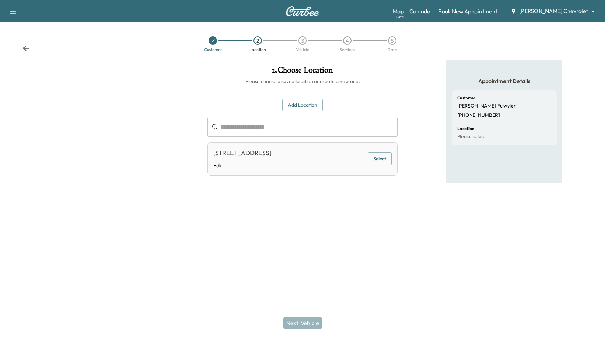
click at [383, 164] on button "Select" at bounding box center [380, 158] width 24 height 13
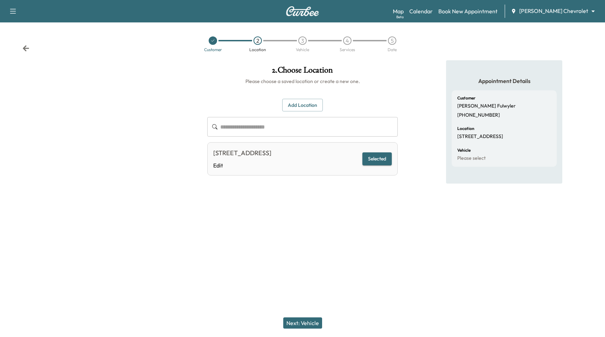
click at [297, 328] on button "Next: Vehicle" at bounding box center [302, 322] width 39 height 11
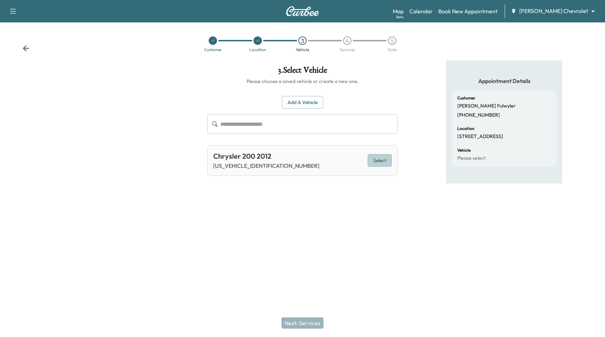
click at [389, 163] on button "Select" at bounding box center [380, 160] width 24 height 13
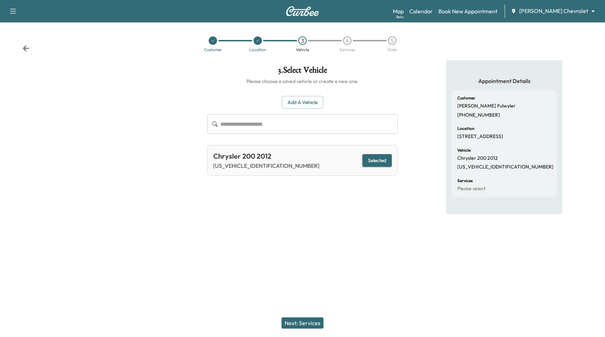
click at [307, 322] on button "Next: Services" at bounding box center [303, 322] width 42 height 11
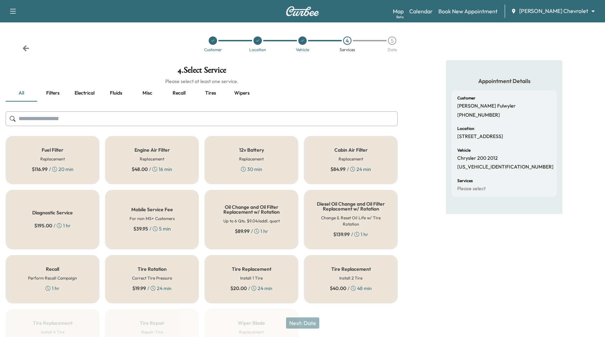
click at [159, 168] on div "$ 48.00 / 16 min" at bounding box center [152, 169] width 41 height 7
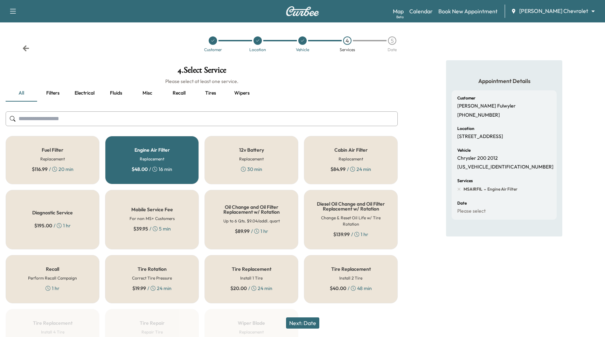
click at [73, 150] on div "Fuel Filter Replacement $ 116.99 / 20 min" at bounding box center [53, 160] width 94 height 48
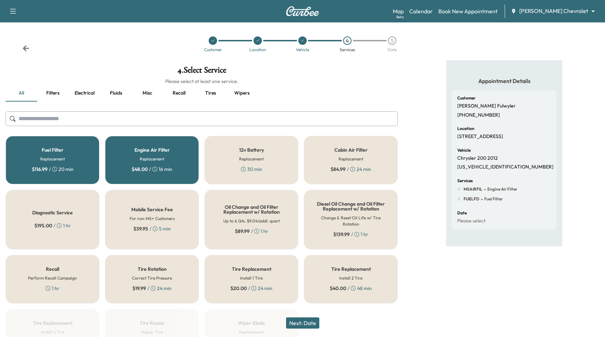
click at [140, 146] on div "Engine Air Filter Replacement $ 48.00 / 16 min" at bounding box center [152, 160] width 94 height 48
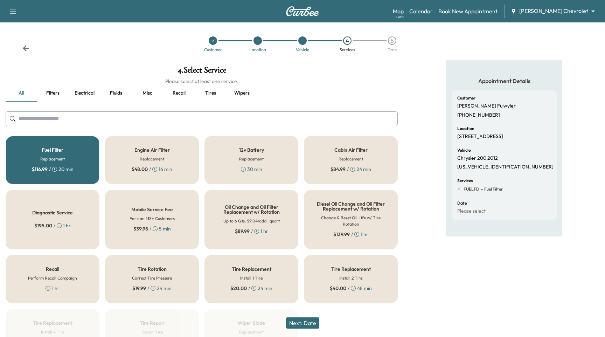
click at [305, 323] on button "Next: Date" at bounding box center [302, 322] width 33 height 11
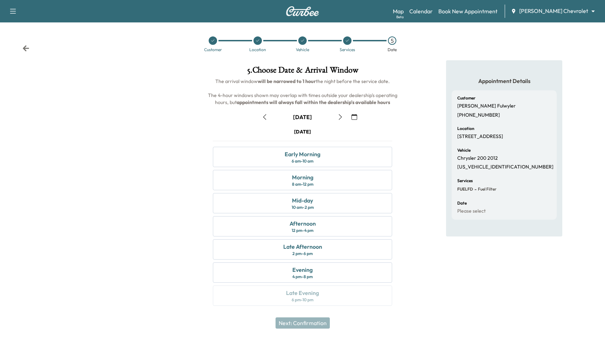
drag, startPoint x: 447, startPoint y: 95, endPoint x: 437, endPoint y: 121, distance: 27.8
click at [447, 95] on div "Appointment Details Customer Paul Fulwyler (661) 477-9974 Location 16801 El Cam…" at bounding box center [504, 148] width 116 height 176
click at [326, 187] on div "Morning 8 am - 12 pm" at bounding box center [302, 180] width 179 height 20
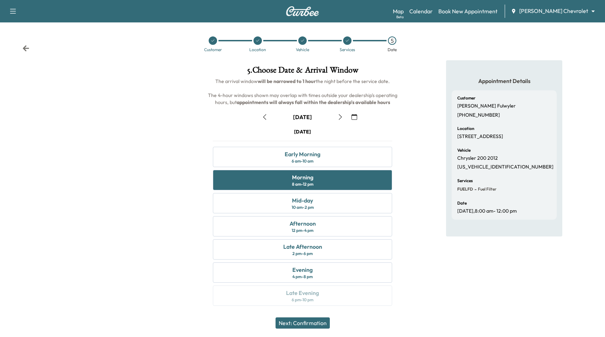
click at [328, 323] on button "Next: Confirmation" at bounding box center [303, 322] width 54 height 11
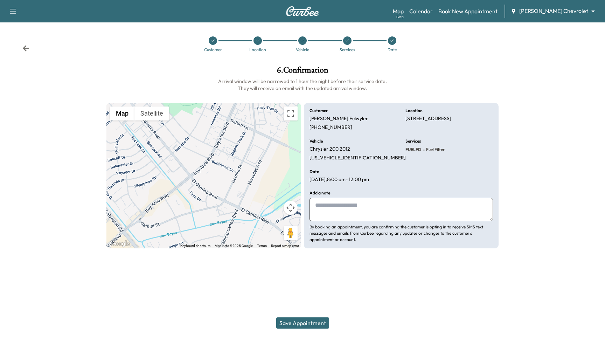
click at [306, 41] on div at bounding box center [303, 40] width 8 height 8
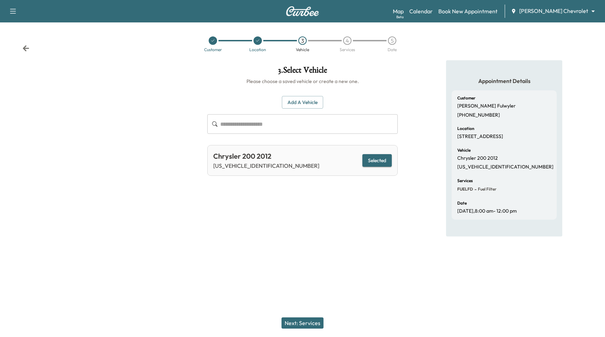
click at [358, 38] on div "4" at bounding box center [347, 40] width 45 height 8
click at [343, 39] on div "4" at bounding box center [347, 40] width 45 height 8
click at [298, 327] on button "Next: Services" at bounding box center [303, 322] width 42 height 11
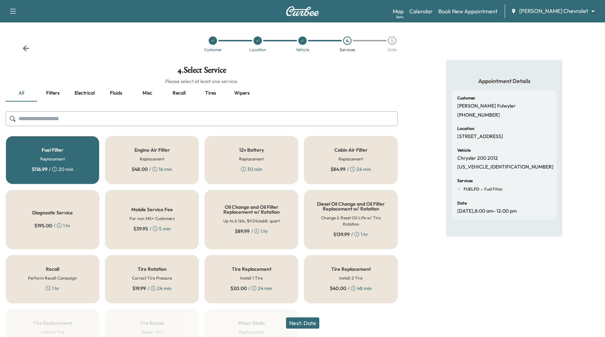
click at [317, 328] on button "Next: Date" at bounding box center [302, 322] width 33 height 11
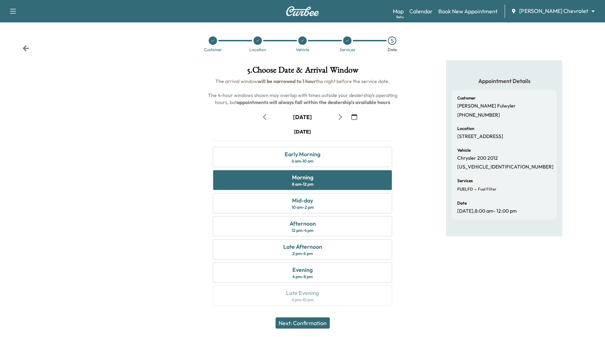
click at [354, 116] on icon "button" at bounding box center [355, 117] width 6 height 6
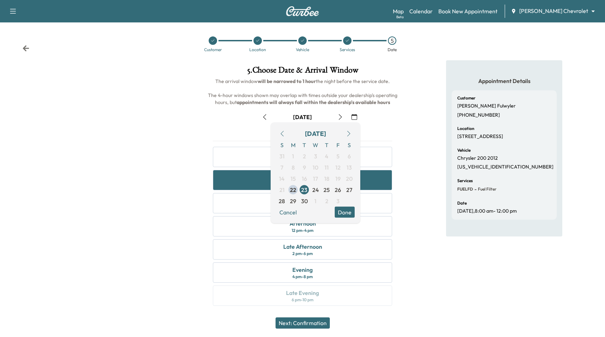
click at [348, 133] on icon "button" at bounding box center [349, 134] width 6 height 6
click at [312, 168] on span "8" at bounding box center [315, 167] width 11 height 11
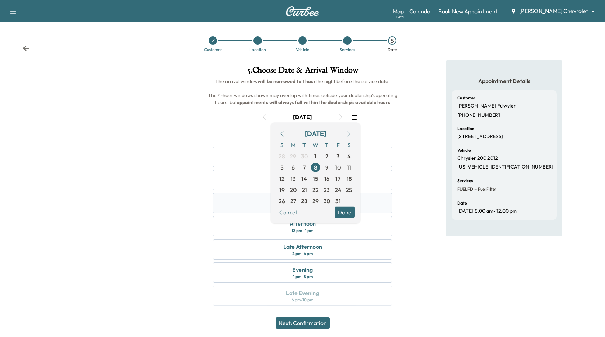
drag, startPoint x: 354, startPoint y: 210, endPoint x: 346, endPoint y: 209, distance: 7.8
click at [354, 210] on button "Done" at bounding box center [345, 212] width 20 height 11
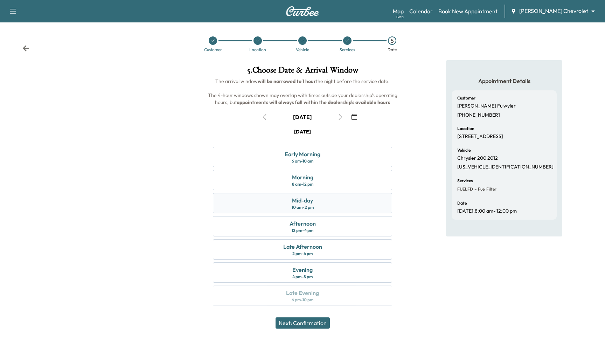
click at [336, 199] on div "Mid-day 10 am - 2 pm" at bounding box center [302, 203] width 179 height 20
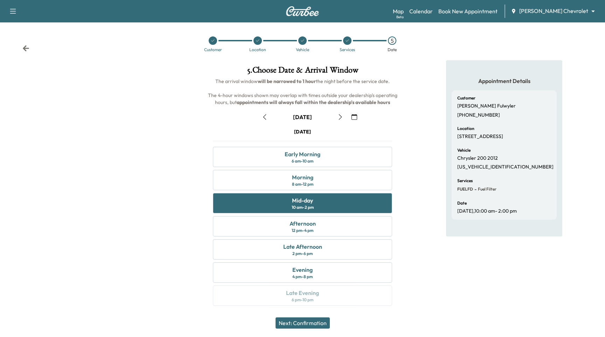
click at [313, 326] on button "Next: Confirmation" at bounding box center [303, 322] width 54 height 11
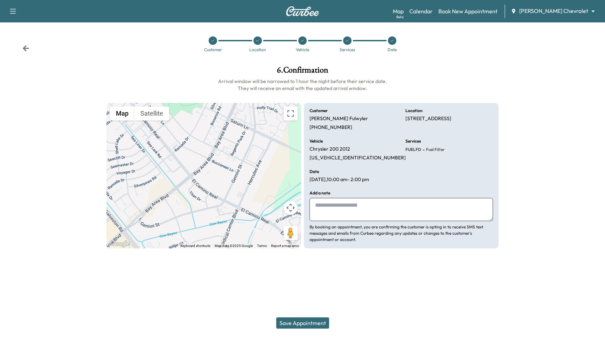
drag, startPoint x: 314, startPoint y: 325, endPoint x: 326, endPoint y: 286, distance: 41.0
click at [314, 325] on button "Save Appointment" at bounding box center [302, 322] width 53 height 11
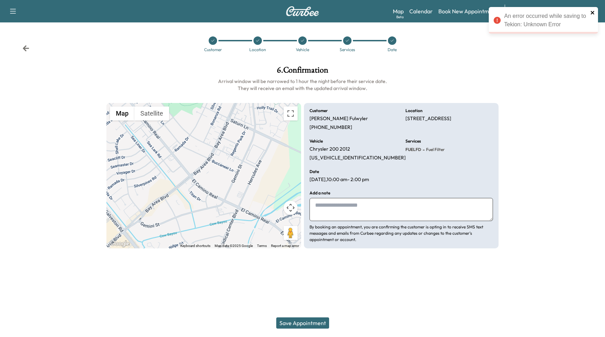
click at [592, 12] on icon "close" at bounding box center [593, 13] width 5 height 6
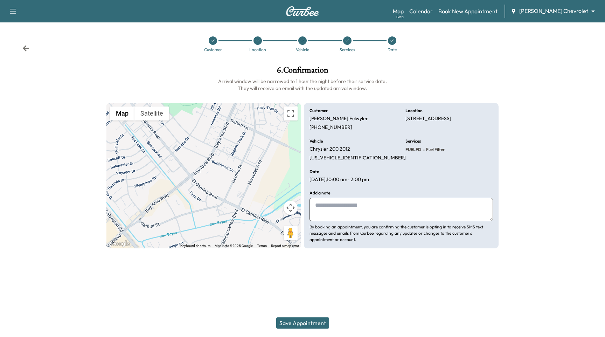
click at [423, 87] on h6 "Arrival window will be narrowed to 1 hour the night before their service date. …" at bounding box center [303, 85] width 392 height 14
click at [345, 42] on icon at bounding box center [347, 41] width 4 height 4
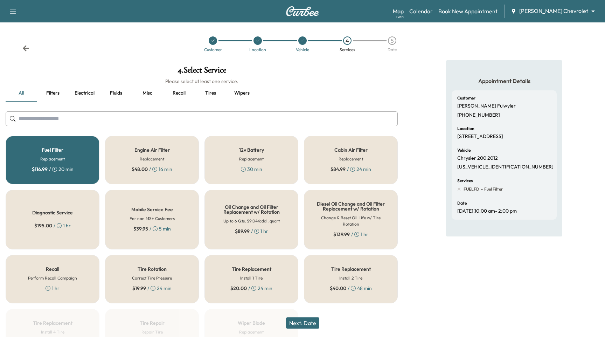
click at [64, 157] on h6 "Replacement" at bounding box center [52, 159] width 25 height 6
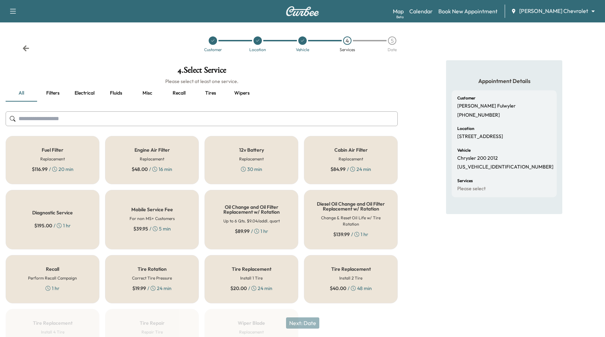
click at [169, 203] on div "Mobile Service Fee For non MS+ Customers $ 39.95 / 5 min" at bounding box center [152, 220] width 94 height 60
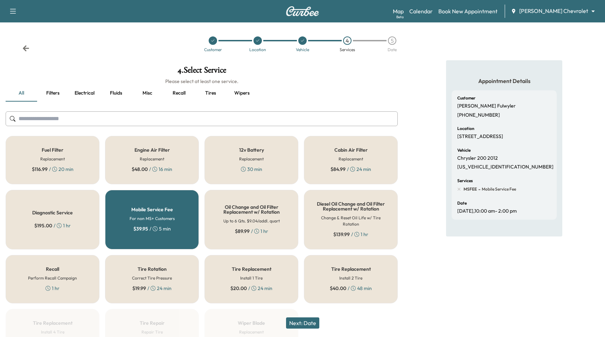
click at [301, 326] on button "Next: Date" at bounding box center [302, 322] width 33 height 11
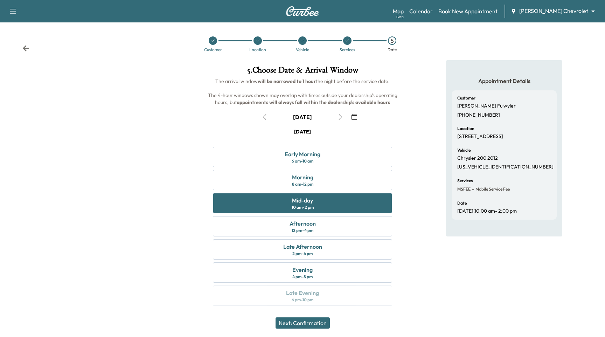
click at [356, 119] on icon "button" at bounding box center [355, 117] width 6 height 6
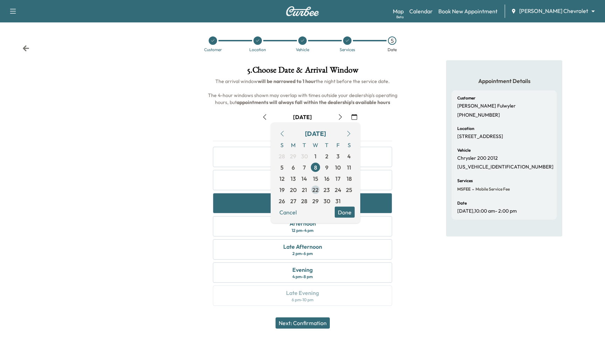
click at [313, 189] on span "22" at bounding box center [316, 190] width 6 height 8
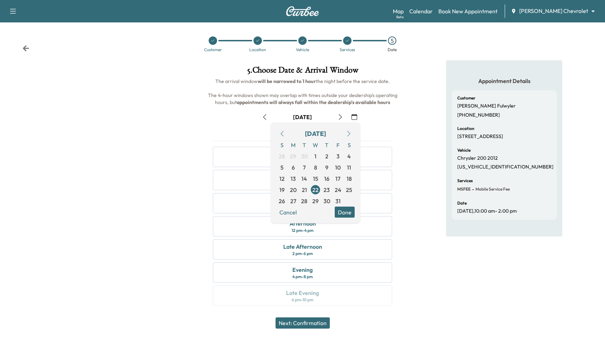
click at [340, 214] on button "Done" at bounding box center [345, 212] width 20 height 11
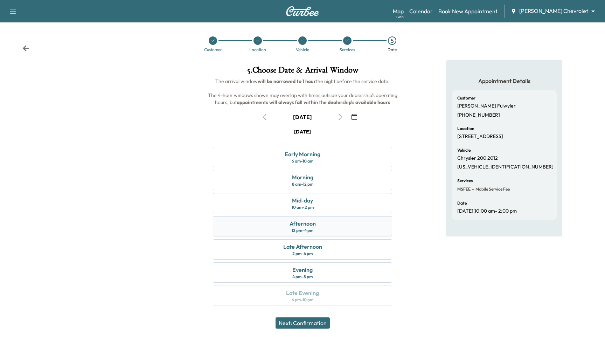
click at [309, 223] on div "Afternoon" at bounding box center [303, 223] width 26 height 8
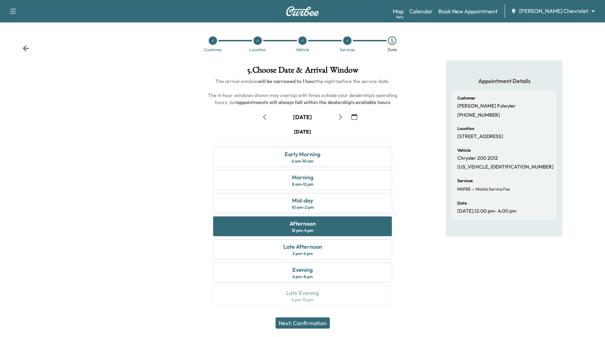
click at [314, 329] on div "Next: Confirmation" at bounding box center [302, 323] width 605 height 28
click at [314, 325] on button "Next: Confirmation" at bounding box center [303, 322] width 54 height 11
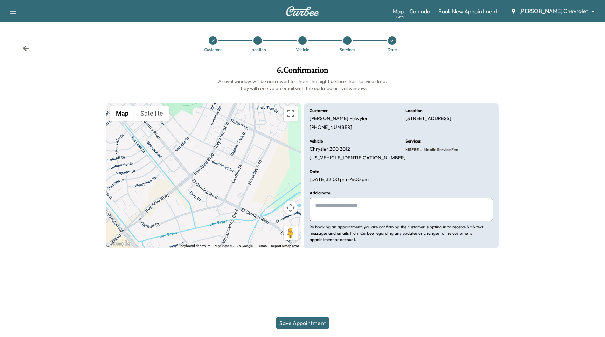
click at [314, 324] on button "Save Appointment" at bounding box center [302, 322] width 53 height 11
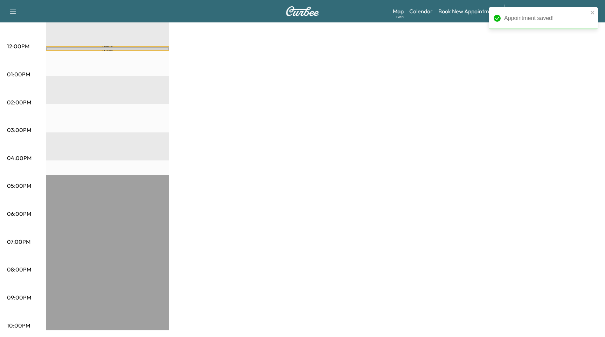
scroll to position [217, 0]
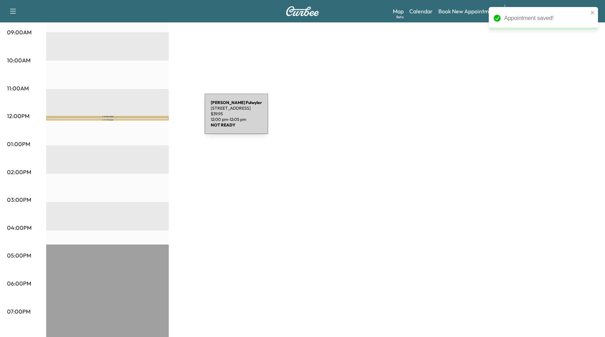
click at [152, 118] on div "Paul Fulwyler 16801 El Camino Real, Houston, TX 77058, USA $ 39.95 12:00 pm - 1…" at bounding box center [107, 120] width 123 height 7
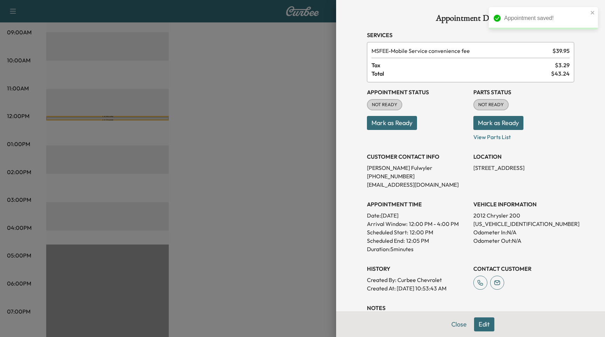
click at [483, 322] on button "Edit" at bounding box center [484, 324] width 20 height 14
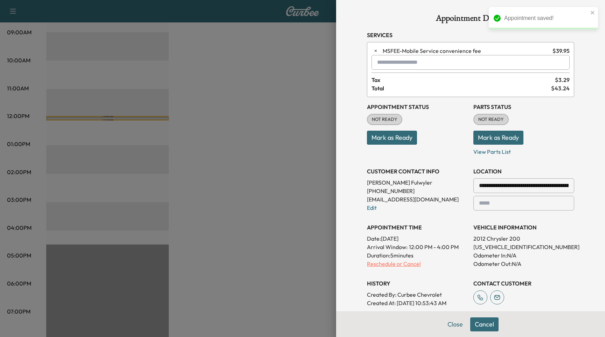
click at [399, 265] on p "Reschedule or Cancel" at bounding box center [417, 264] width 101 height 8
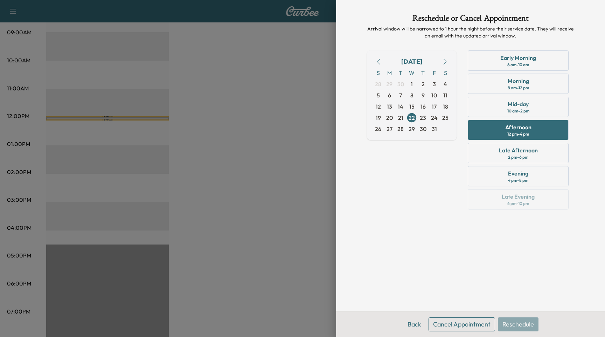
click at [475, 324] on button "Cancel Appointment" at bounding box center [462, 324] width 67 height 14
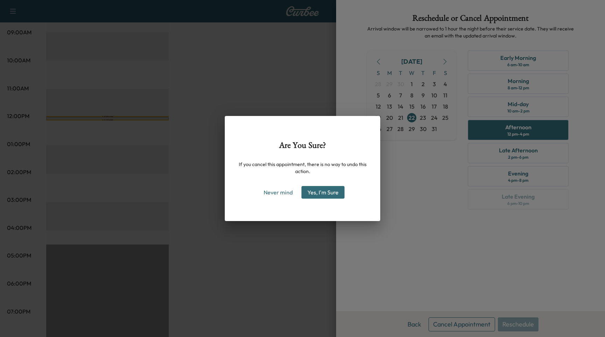
click at [335, 194] on button "Yes, I'm Sure" at bounding box center [323, 192] width 43 height 13
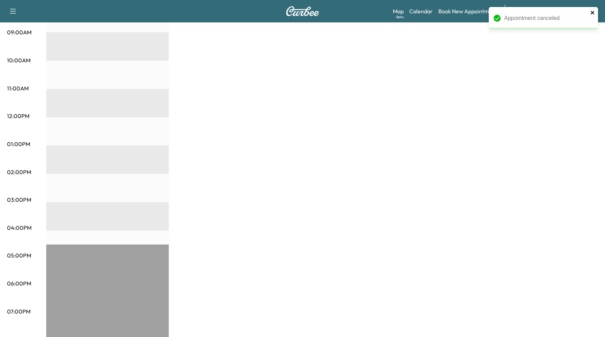
click at [592, 12] on icon "close" at bounding box center [593, 13] width 5 height 6
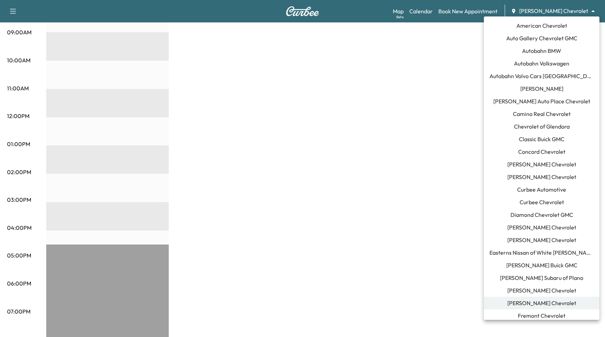
click at [537, 278] on span "[PERSON_NAME] Subaru of Plano" at bounding box center [541, 278] width 83 height 8
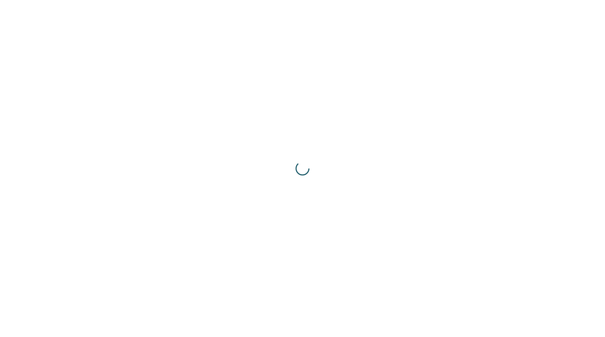
scroll to position [0, 0]
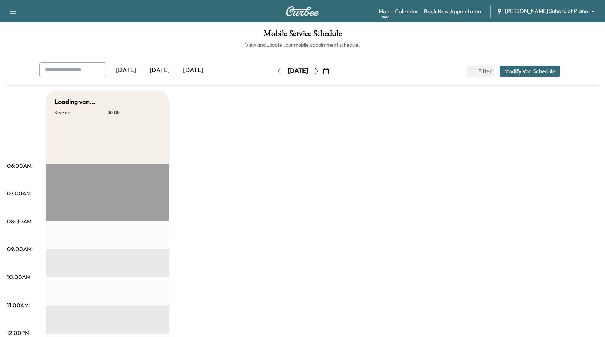
click at [535, 8] on body "Support Log Out Map Beta Calendar Book New Appointment Ewing Subaru of Plano **…" at bounding box center [302, 168] width 605 height 337
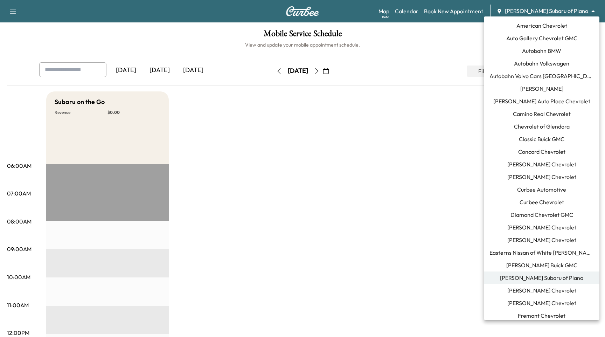
click at [541, 265] on span "[PERSON_NAME] Buick GMC" at bounding box center [542, 265] width 71 height 8
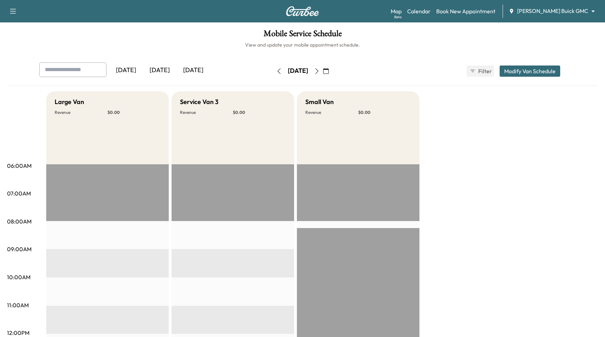
click at [276, 71] on icon "button" at bounding box center [279, 71] width 6 height 6
click at [276, 68] on icon "button" at bounding box center [279, 71] width 6 height 6
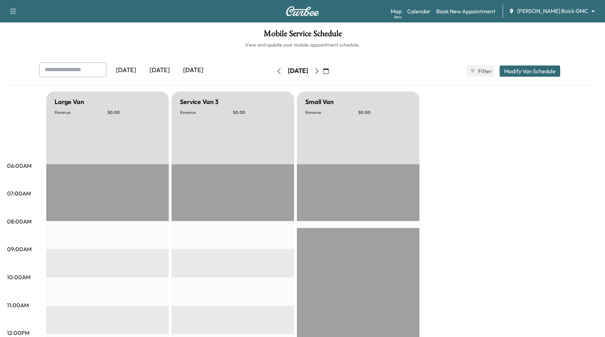
click at [329, 70] on icon "button" at bounding box center [326, 71] width 6 height 6
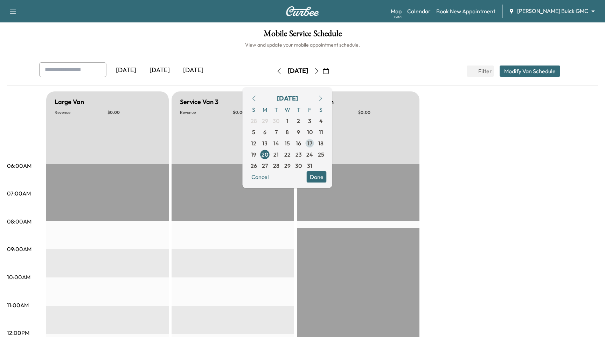
click at [313, 144] on span "17" at bounding box center [310, 143] width 5 height 8
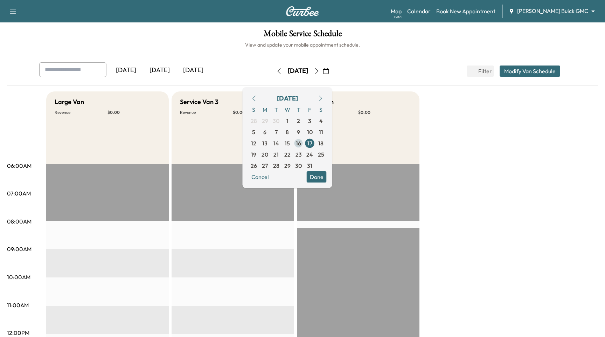
click at [301, 146] on span "16" at bounding box center [298, 143] width 5 height 8
click at [260, 100] on button "button" at bounding box center [254, 98] width 12 height 11
click at [257, 97] on icon "button" at bounding box center [254, 99] width 6 height 6
click at [290, 142] on span "17" at bounding box center [287, 143] width 5 height 8
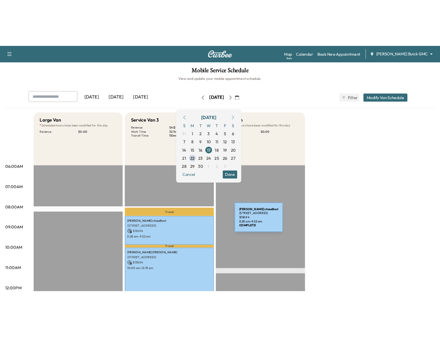
scroll to position [136, 0]
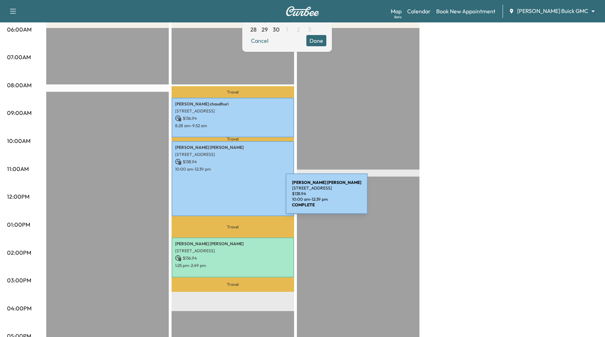
click at [233, 198] on div "Matthew Boswell 3844 Preston Hills Cir, Celina, TX 75009, USA $ 138.94 10:00 am…" at bounding box center [233, 178] width 123 height 75
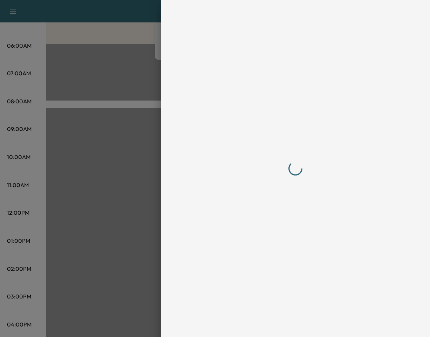
click at [137, 158] on div at bounding box center [215, 168] width 430 height 337
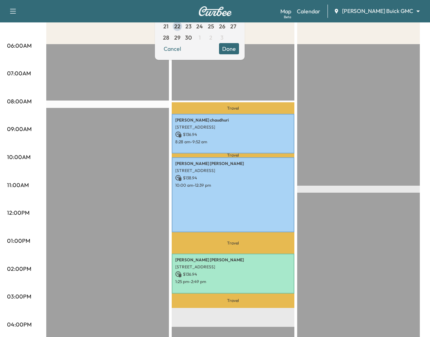
click at [337, 240] on div "EST Start" at bounding box center [358, 270] width 123 height 453
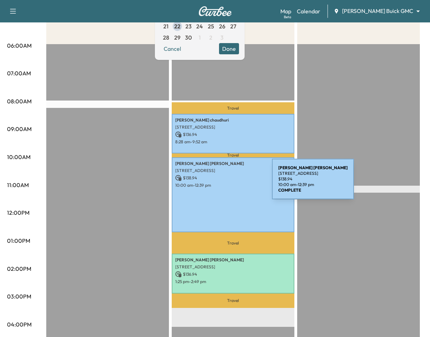
click at [219, 183] on p "10:00 am - 12:39 pm" at bounding box center [233, 186] width 116 height 6
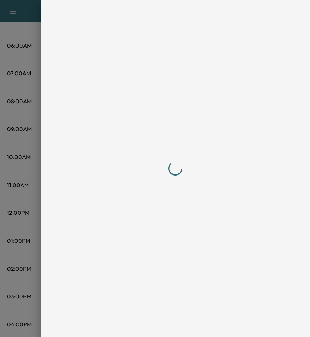
click at [308, 130] on div at bounding box center [175, 168] width 269 height 337
